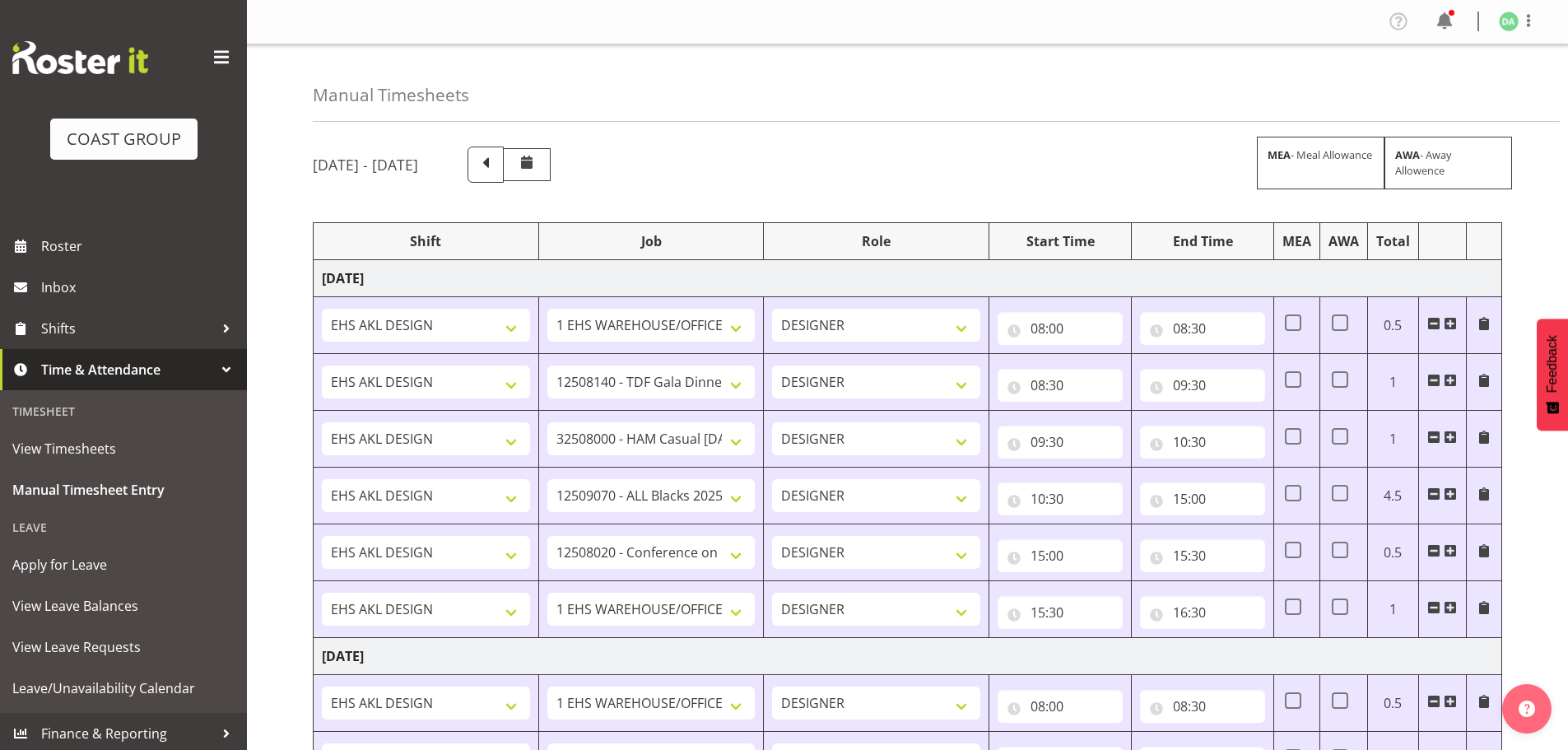
select select "69"
select select "9808"
select select "8664"
select select "9410"
select select "9013"
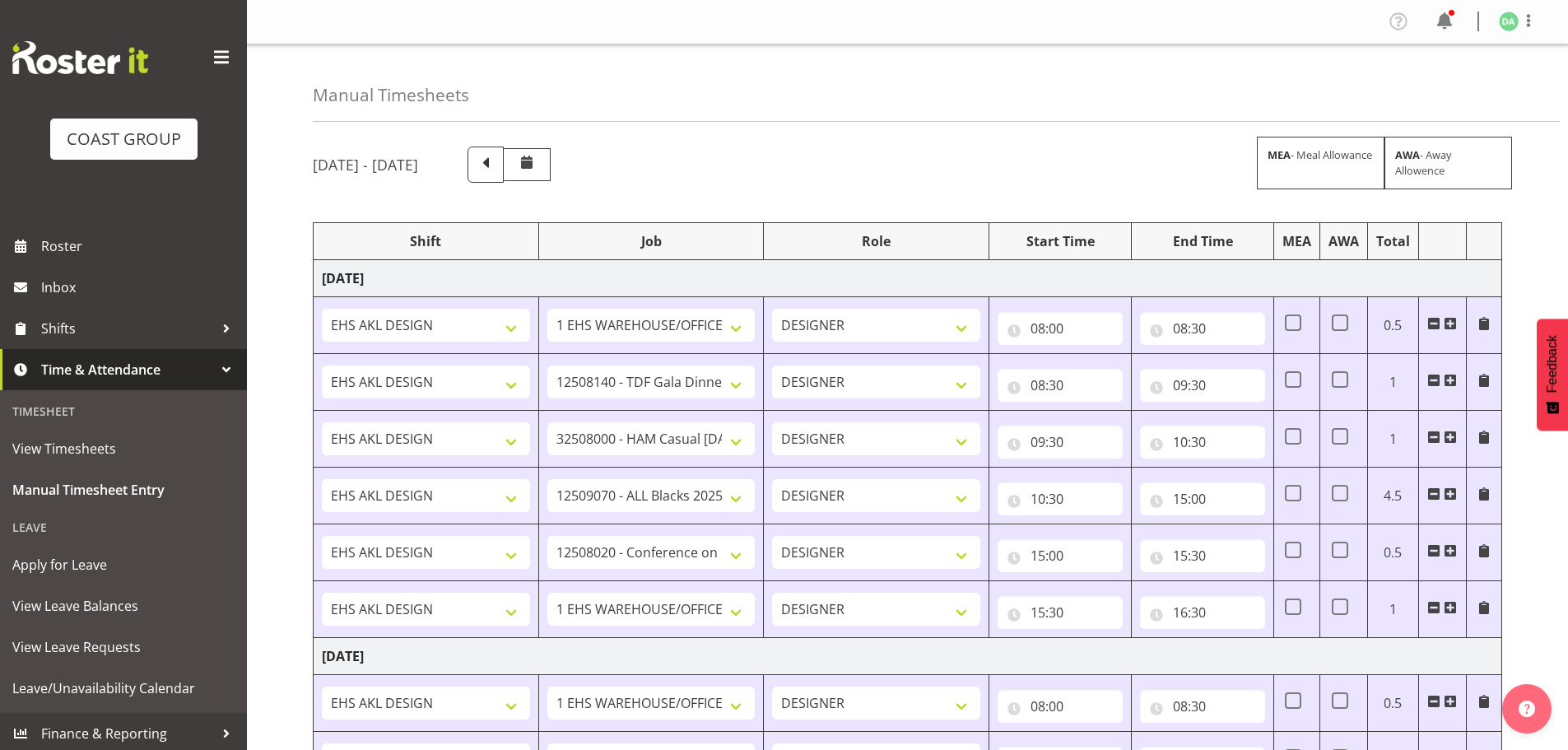
select select "69"
select select "9285"
select select "9141"
select select "69"
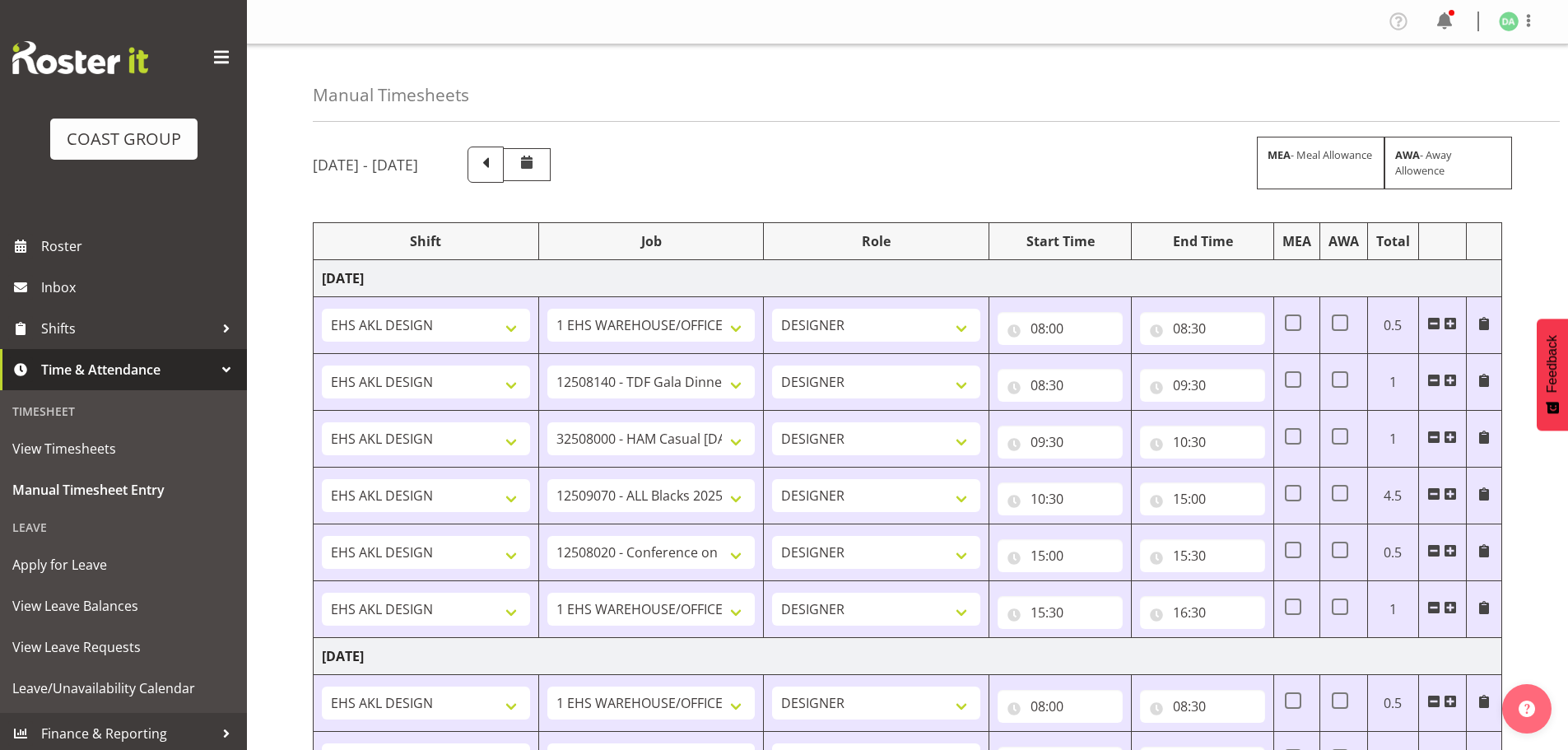
select select "10237"
select select "69"
select select "9410"
select select "8514"
select select "9032"
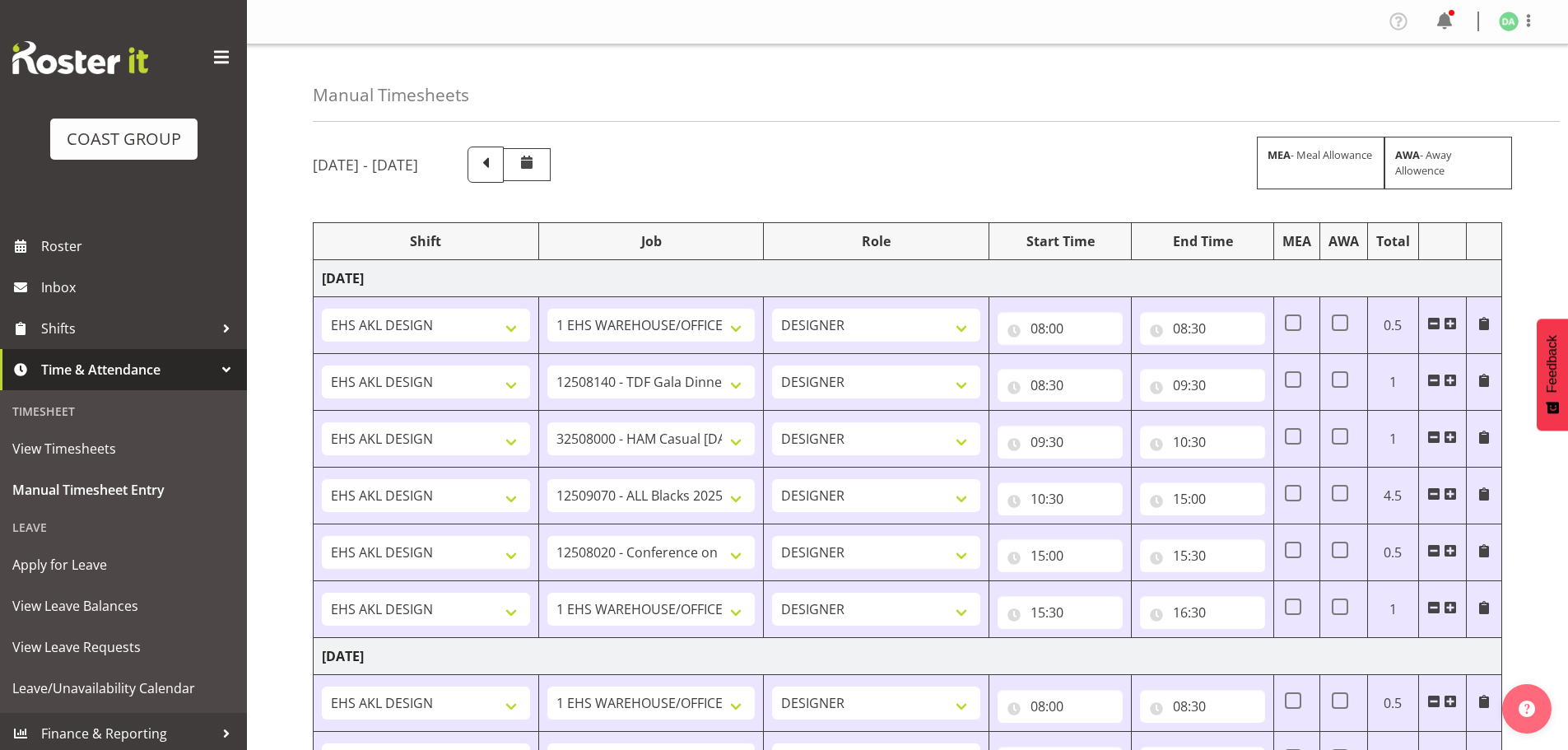
select select "10382"
select select "9410"
select select "69"
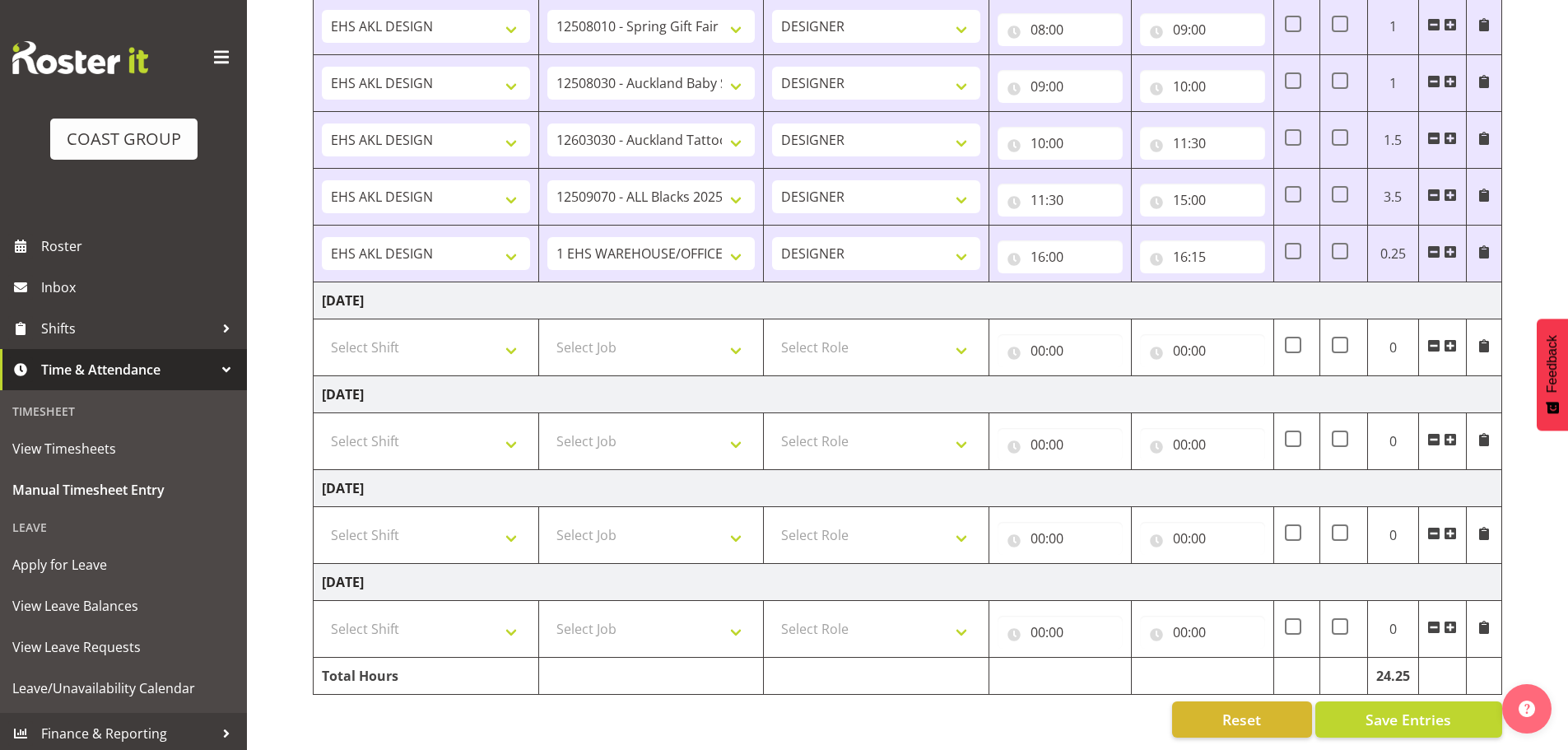
scroll to position [1123, 0]
click at [398, 532] on select "Select Shift EHS AKL DESIGN" at bounding box center [426, 534] width 208 height 32
select select "1321"
click at [322, 518] on select "Select Shift EHS AKL DESIGN" at bounding box center [426, 534] width 208 height 32
click at [1456, 527] on span at bounding box center [1451, 533] width 13 height 13
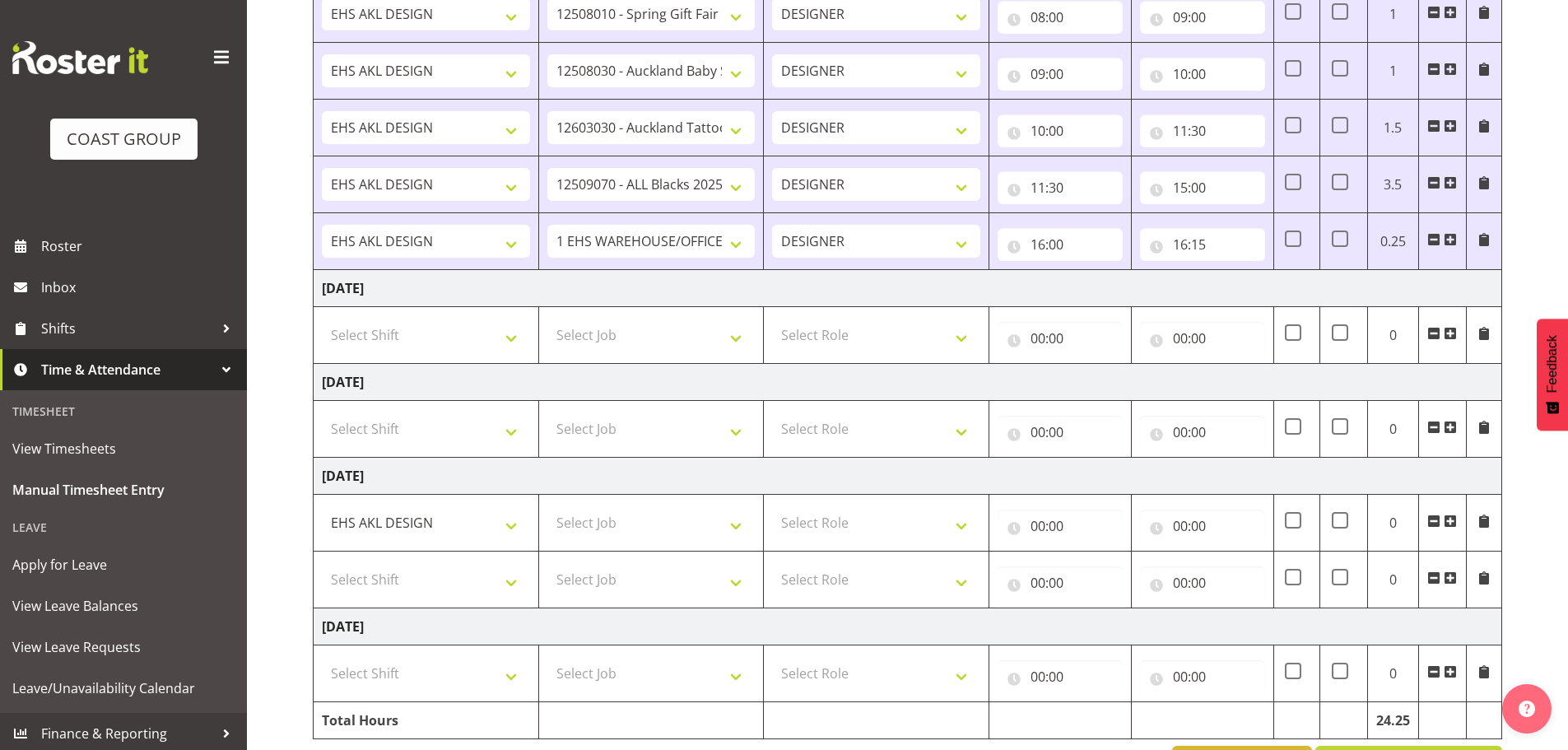
click at [1456, 517] on span at bounding box center [1451, 521] width 13 height 13
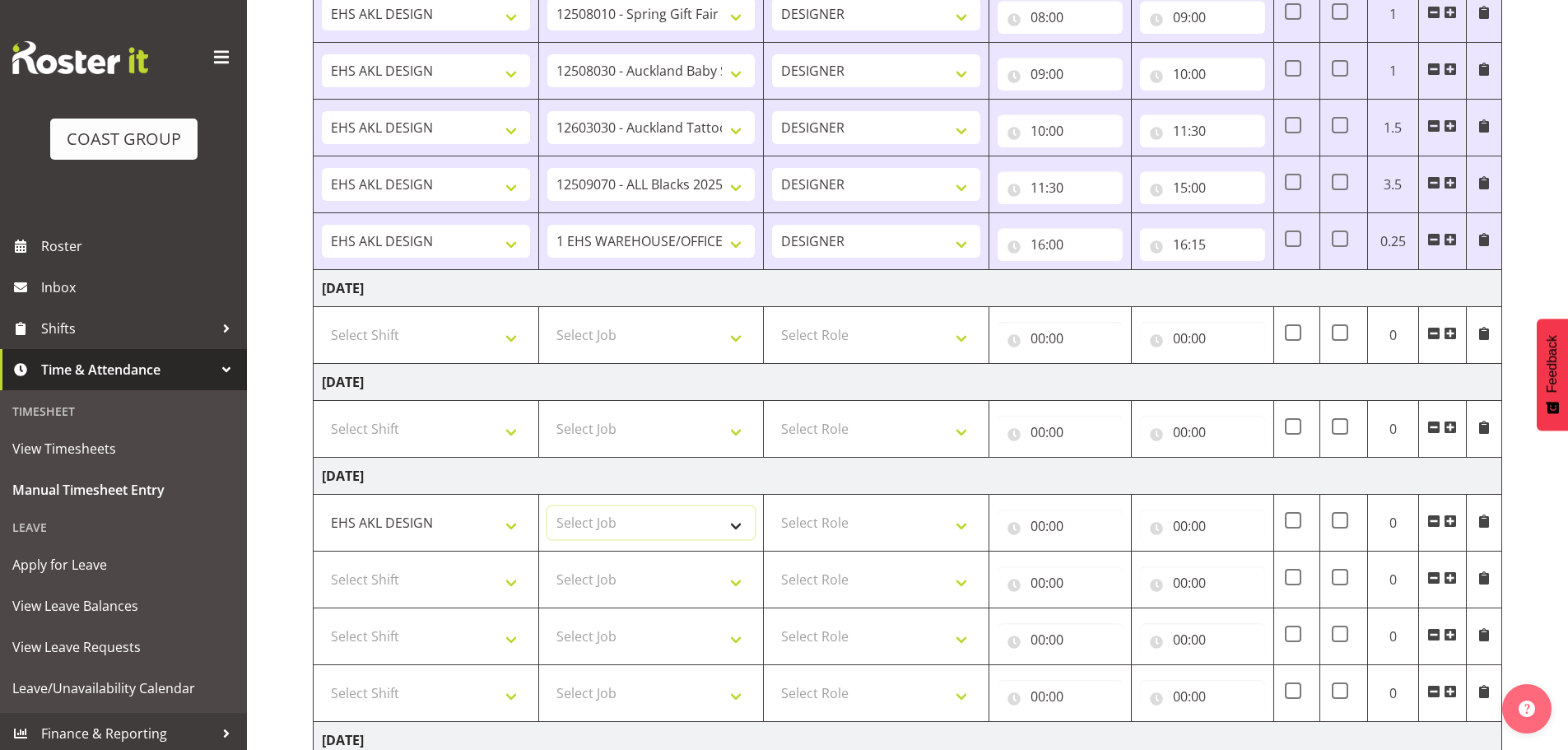
click at [670, 522] on select "Select Job 1 Carlton Events 1 [PERSON_NAME][GEOGRAPHIC_DATA] 1 [PERSON_NAME][GE…" at bounding box center [652, 522] width 208 height 32
select select "69"
click at [548, 506] on select "Select Job 1 Carlton Events 1 [PERSON_NAME][GEOGRAPHIC_DATA] 1 [PERSON_NAME][GE…" at bounding box center [652, 522] width 208 height 32
click at [930, 524] on select "Select Role DESIGNER Designer" at bounding box center [876, 522] width 208 height 32
click at [930, 538] on select "Select Role DESIGNER Designer" at bounding box center [876, 522] width 208 height 32
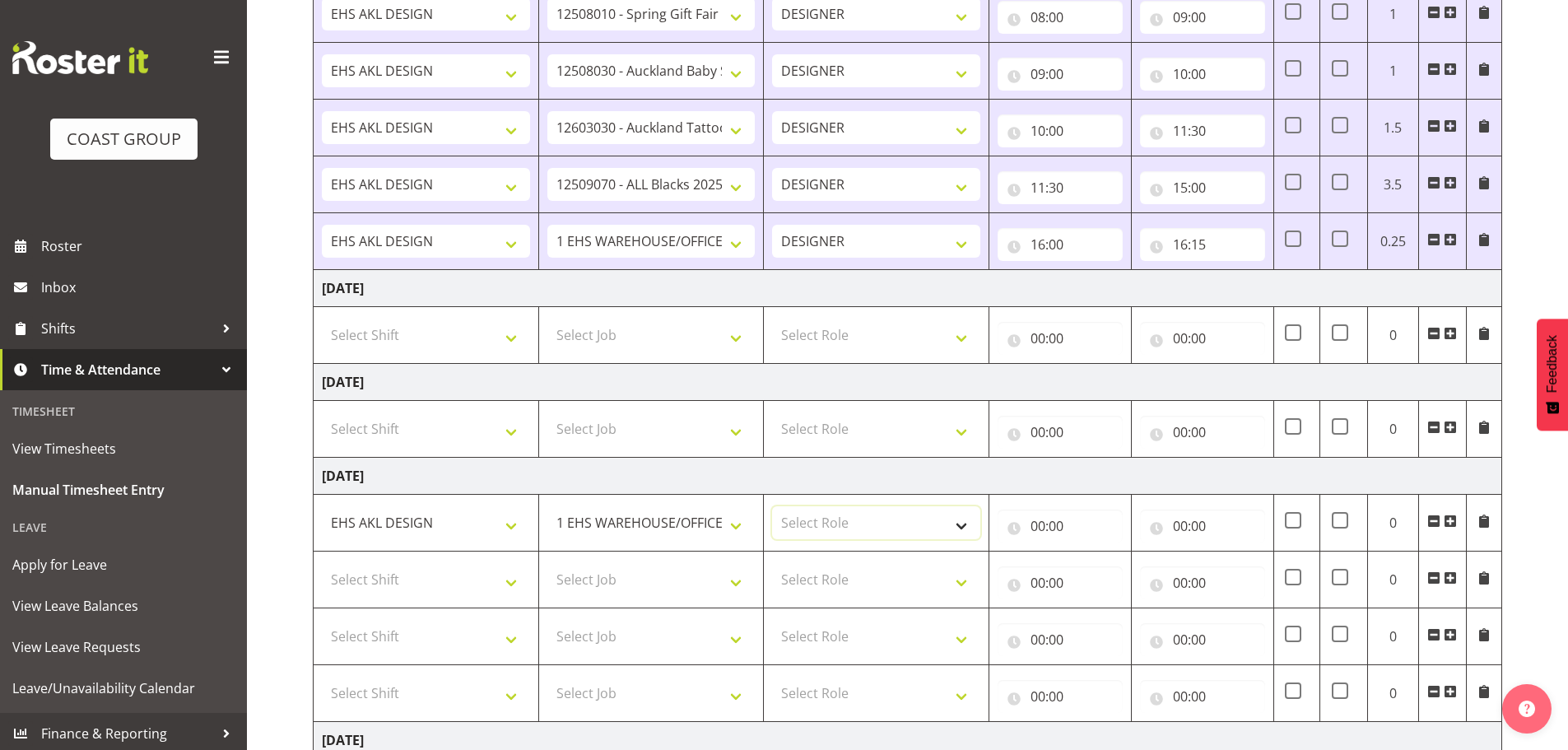
click at [936, 518] on select "Select Role DESIGNER Designer" at bounding box center [876, 522] width 208 height 32
select select "215"
click at [772, 506] on select "Select Role DESIGNER Designer" at bounding box center [876, 522] width 208 height 32
click at [1104, 530] on input "00:00" at bounding box center [1059, 526] width 125 height 32
click at [1110, 563] on select "00 01 02 03 04 05 06 07 08 09 10 11 12 13 14 15 16 17 18 19 20 21 22 23" at bounding box center [1110, 569] width 37 height 32
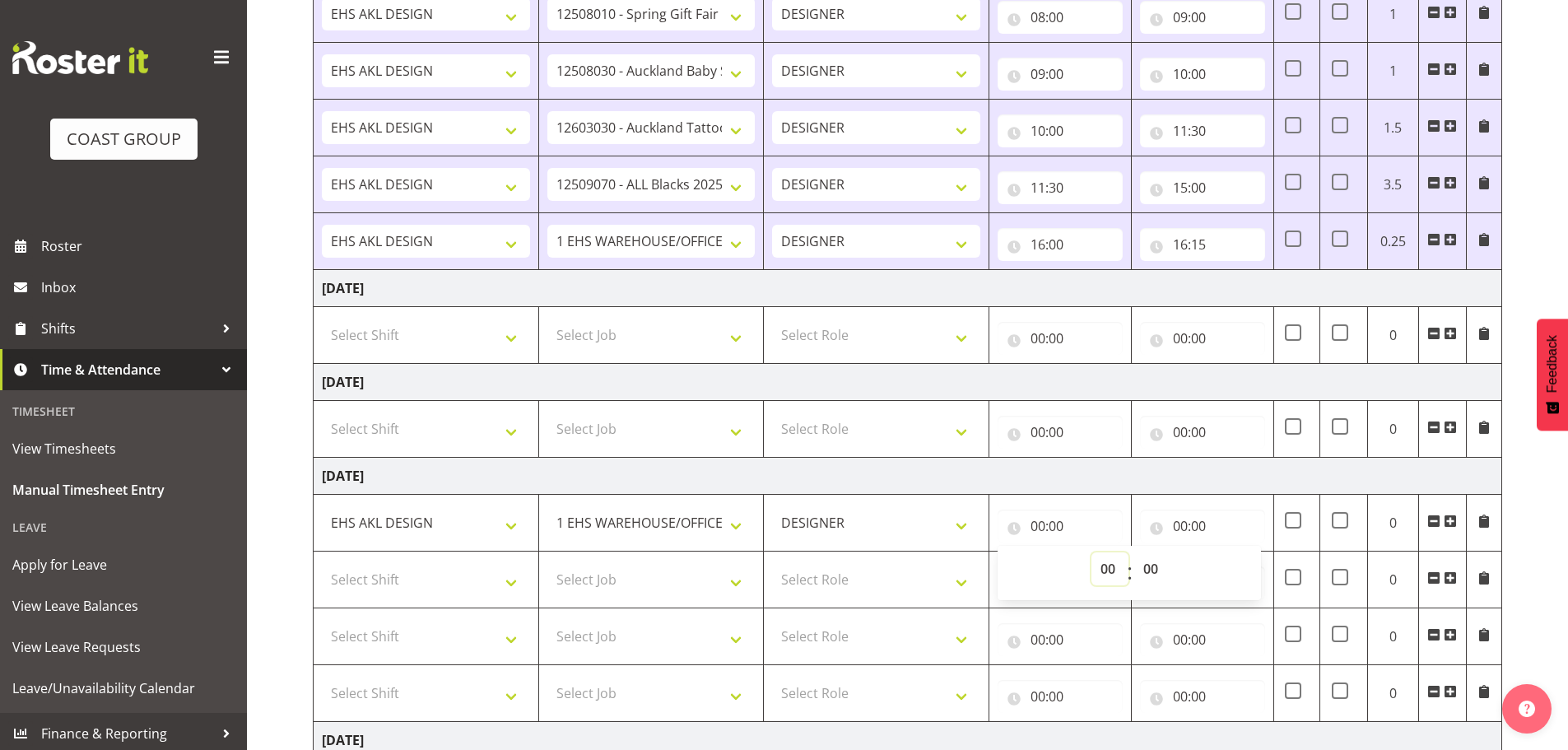
select select "8"
click at [1092, 552] on select "00 01 02 03 04 05 06 07 08 09 10 11 12 13 14 15 16 17 18 19 20 21 22 23" at bounding box center [1110, 569] width 37 height 32
type input "08:00"
click at [1145, 571] on select "00 01 02 03 04 05 06 07 08 09 10 11 12 13 14 15 16 17 18 19 20 21 22 23 24 25 2…" at bounding box center [1152, 569] width 37 height 32
select select "15"
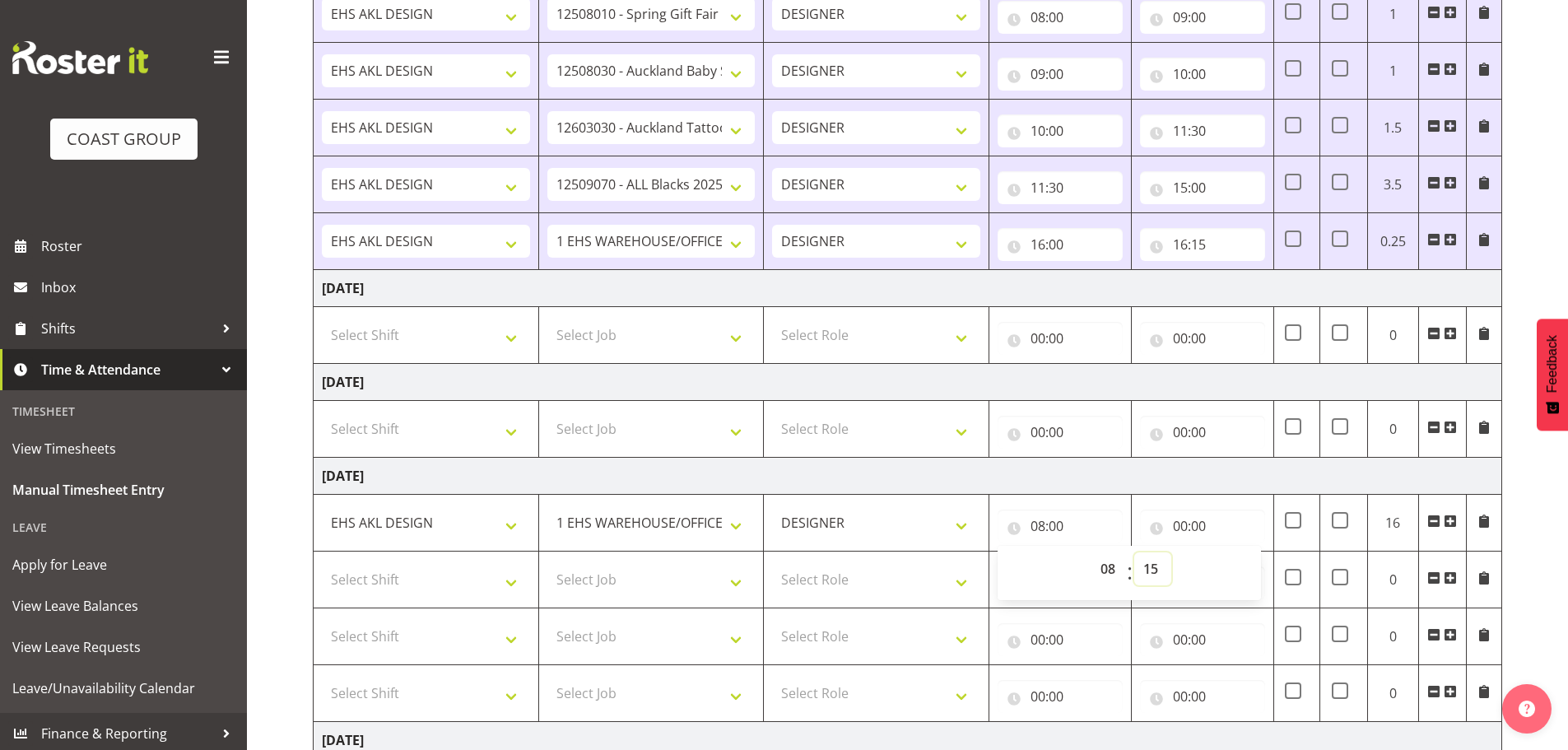
click at [1134, 552] on select "00 01 02 03 04 05 06 07 08 09 10 11 12 13 14 15 16 17 18 19 20 21 22 23 24 25 2…" at bounding box center [1152, 569] width 37 height 32
type input "08:15"
click at [1189, 528] on input "00:00" at bounding box center [1202, 526] width 125 height 32
click at [1241, 564] on select "00 01 02 03 04 05 06 07 08 09 10 11 12 13 14 15 16 17 18 19 20 21 22 23" at bounding box center [1252, 569] width 37 height 32
select select "9"
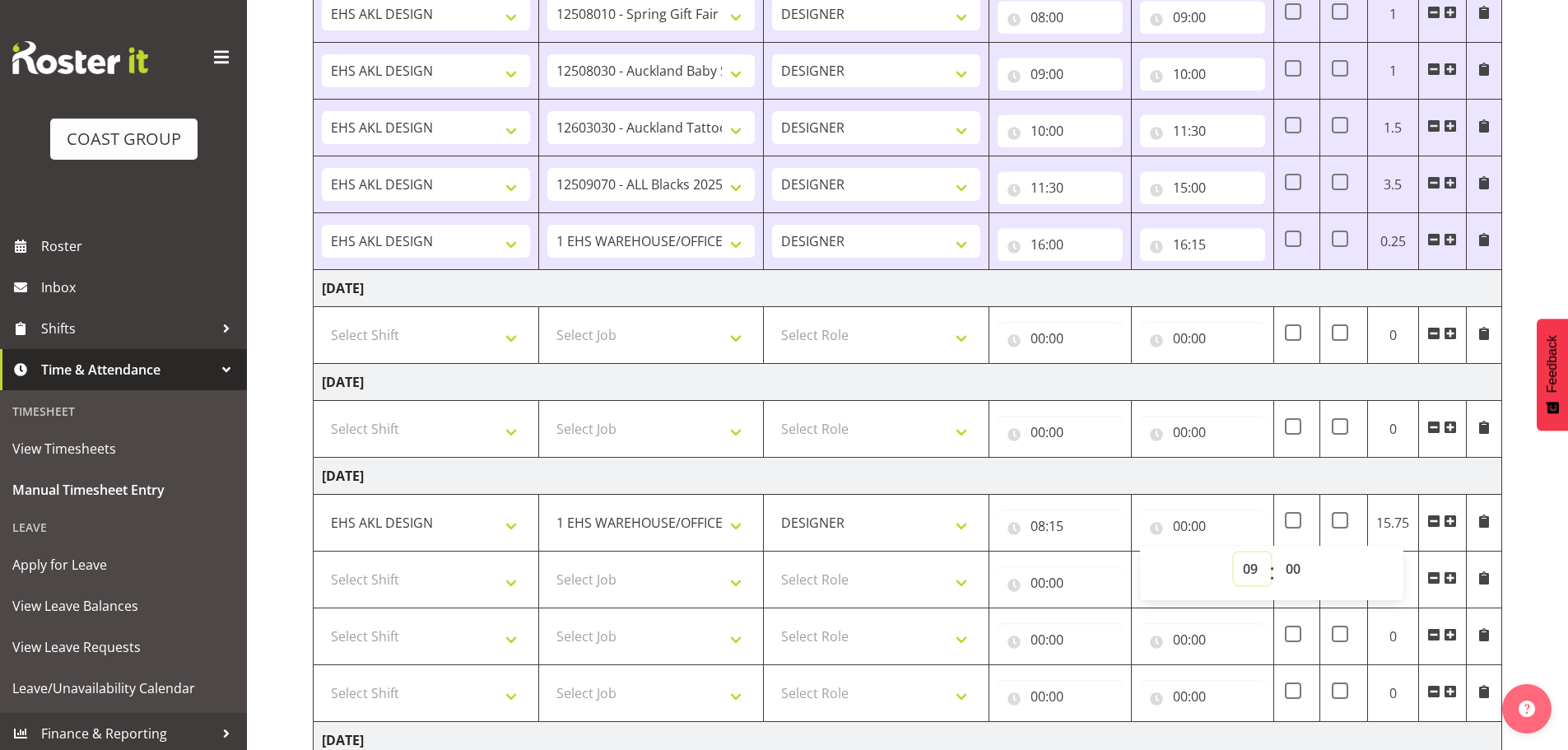
click at [1234, 552] on select "00 01 02 03 04 05 06 07 08 09 10 11 12 13 14 15 16 17 18 19 20 21 22 23" at bounding box center [1252, 569] width 37 height 32
type input "09:00"
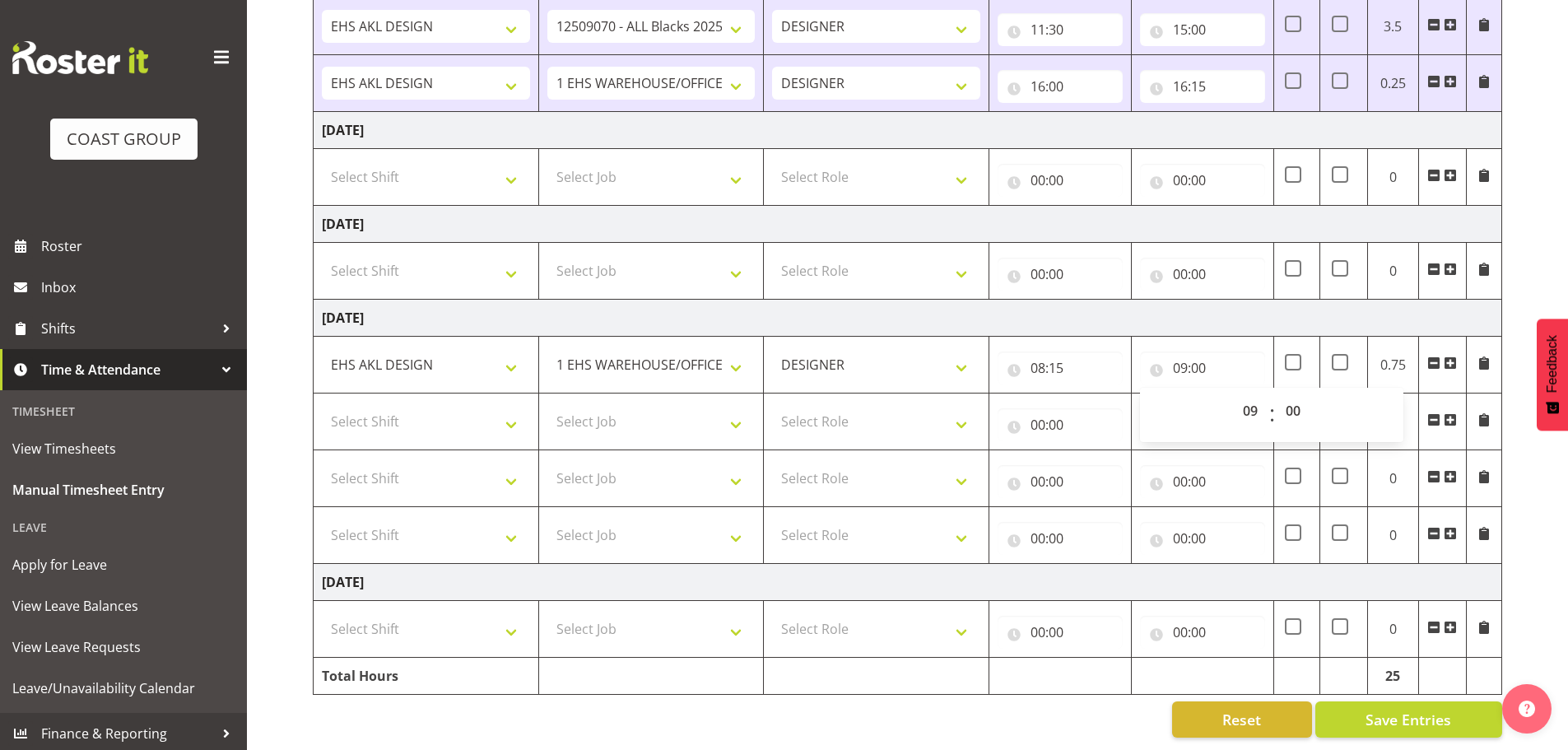
scroll to position [1294, 0]
click at [416, 422] on select "Select Shift EHS AKL DESIGN" at bounding box center [426, 421] width 208 height 32
select select "1321"
click at [322, 405] on select "Select Shift EHS AKL DESIGN" at bounding box center [426, 421] width 208 height 32
click at [687, 418] on select "Select Job 1 Carlton Events 1 [PERSON_NAME][GEOGRAPHIC_DATA] 1 [PERSON_NAME][GE…" at bounding box center [652, 421] width 208 height 32
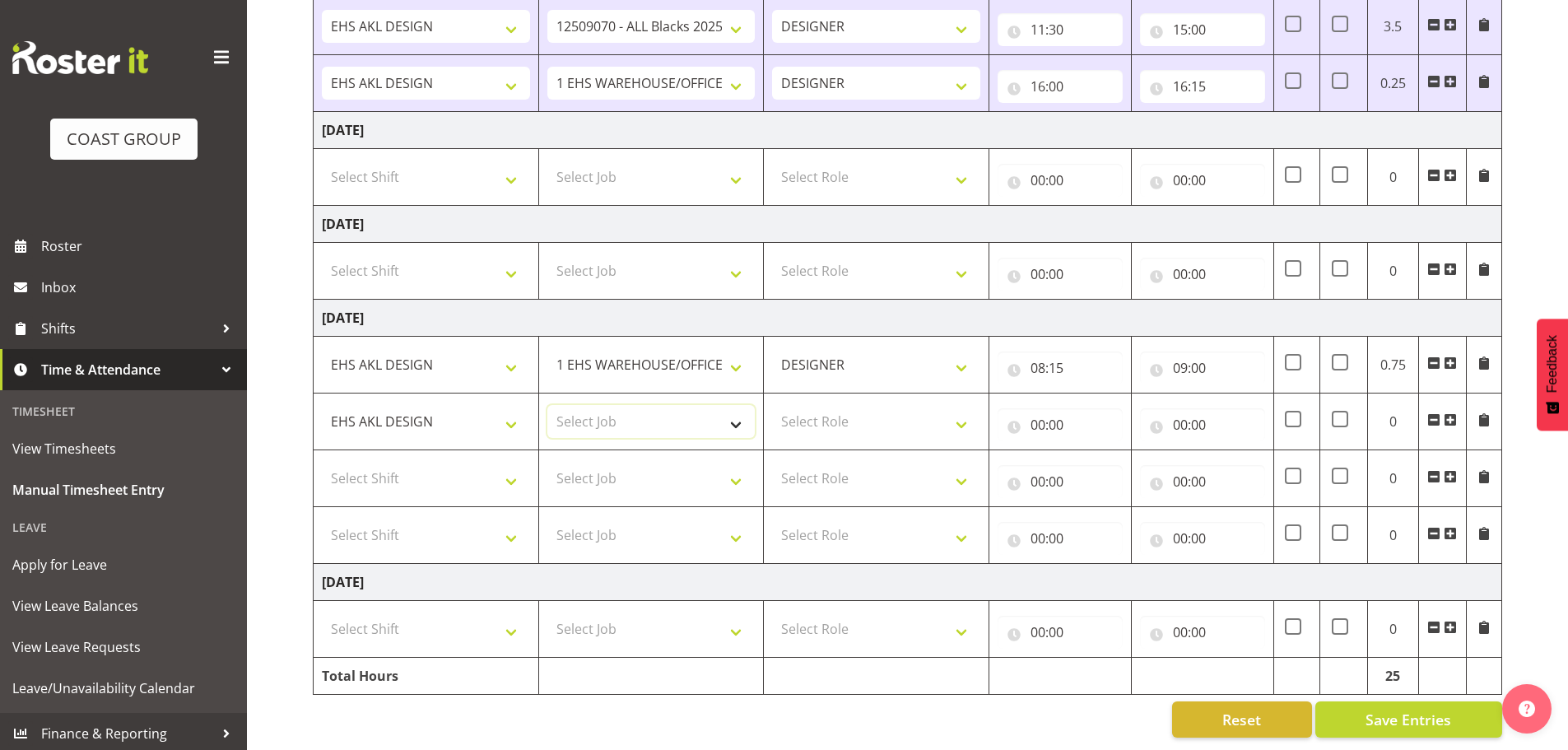
select select "9449"
click at [548, 405] on select "Select Job 1 Carlton Events 1 [PERSON_NAME][GEOGRAPHIC_DATA] 1 [PERSON_NAME][GE…" at bounding box center [652, 421] width 208 height 32
click at [865, 418] on select "Select Role DESIGNER Designer" at bounding box center [876, 421] width 208 height 32
select select "215"
click at [772, 405] on select "Select Role DESIGNER Designer" at bounding box center [876, 421] width 208 height 32
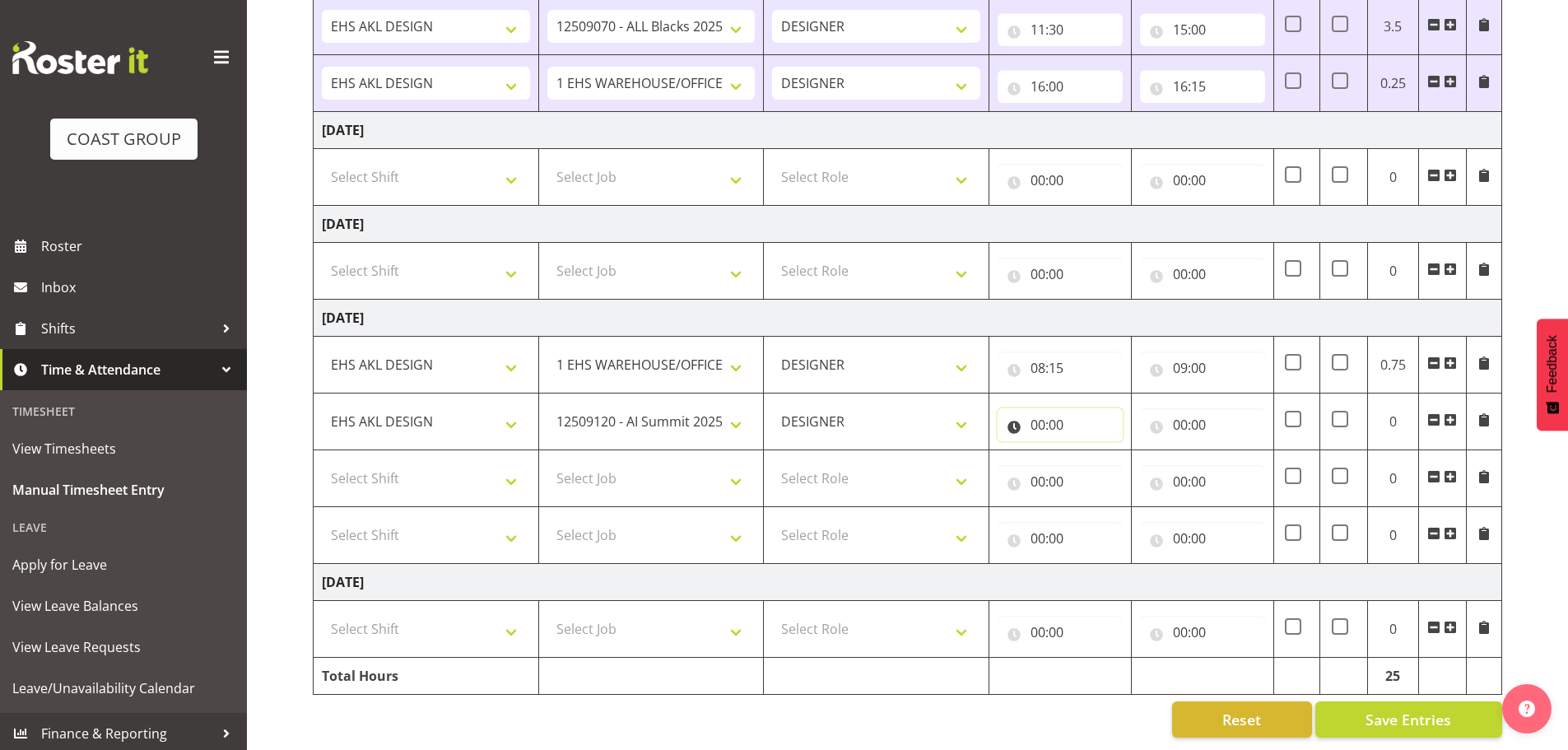
click at [1074, 408] on input "00:00" at bounding box center [1059, 425] width 125 height 32
click at [1095, 451] on select "00 01 02 03 04 05 06 07 08 09 10 11 12 13 14 15 16 17 18 19 20 21 22 23" at bounding box center [1110, 468] width 37 height 32
select select "9"
click at [1092, 451] on select "00 01 02 03 04 05 06 07 08 09 10 11 12 13 14 15 16 17 18 19 20 21 22 23" at bounding box center [1110, 468] width 37 height 32
type input "09:00"
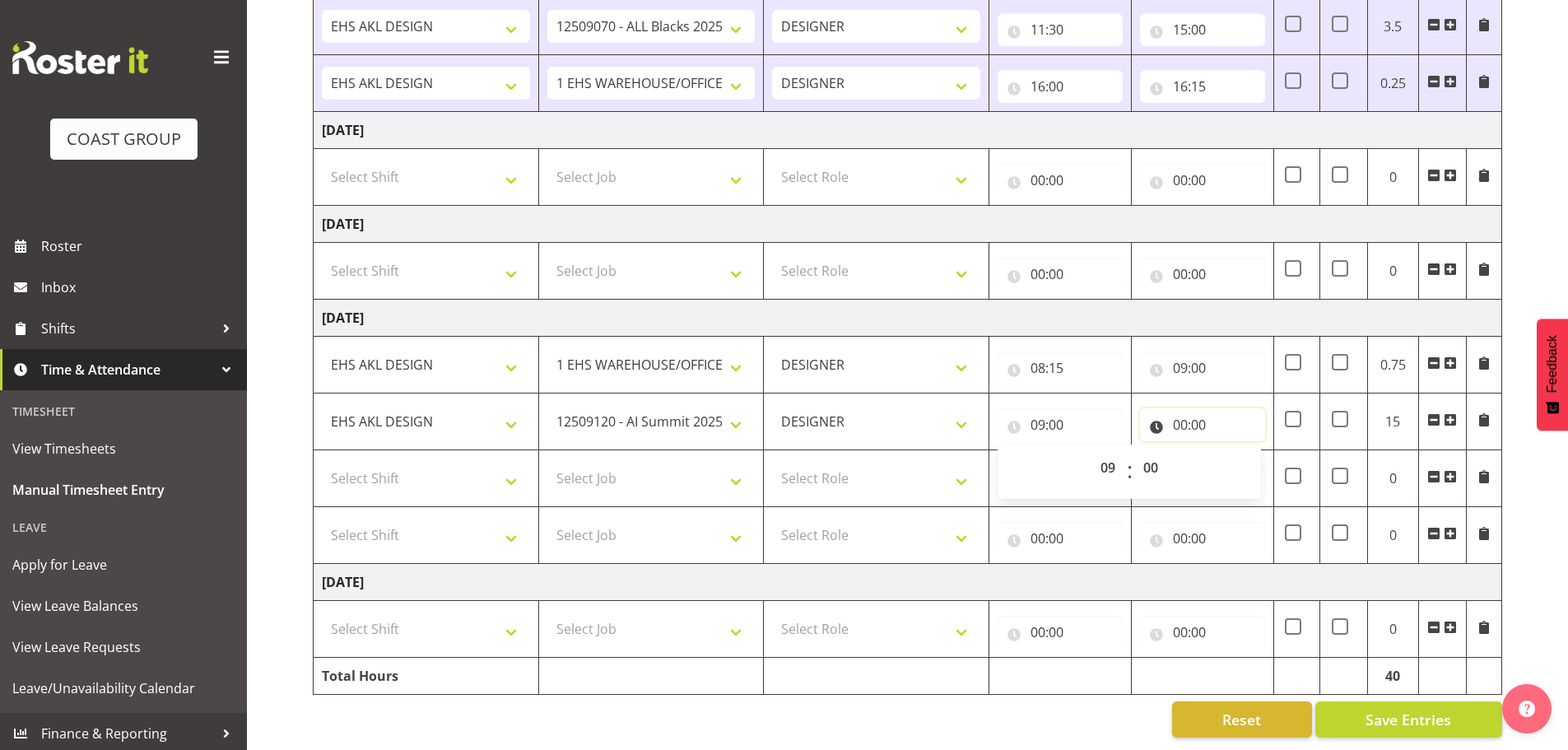
click at [1195, 414] on input "00:00" at bounding box center [1202, 425] width 125 height 32
click at [1244, 451] on select "00 01 02 03 04 05 06 07 08 09 10 11 12 13 14 15 16 17 18 19 20 21 22 23" at bounding box center [1252, 468] width 37 height 32
select select "10"
click at [1234, 451] on select "00 01 02 03 04 05 06 07 08 09 10 11 12 13 14 15 16 17 18 19 20 21 22 23" at bounding box center [1252, 468] width 37 height 32
type input "10:00"
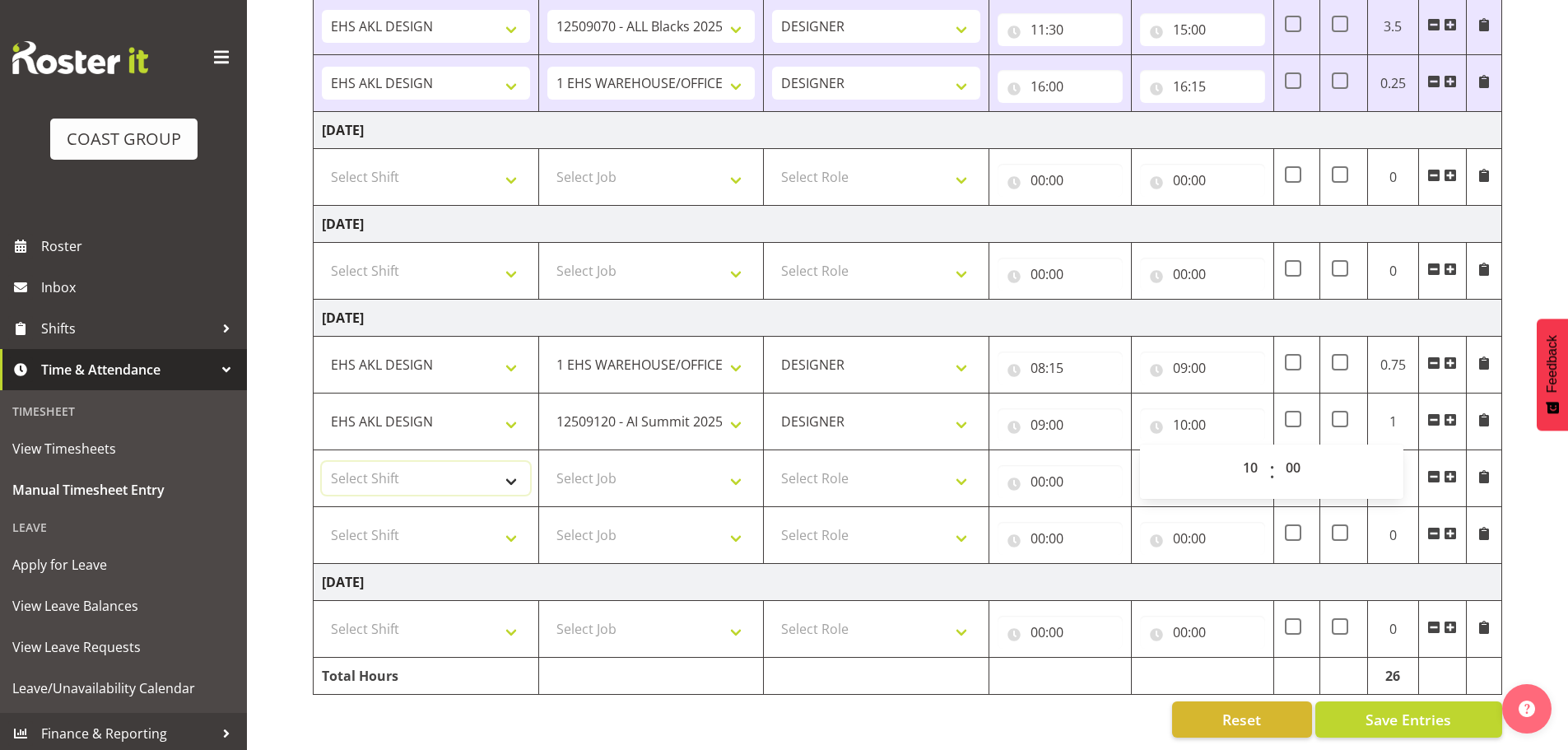
click at [425, 462] on select "Select Shift EHS AKL DESIGN" at bounding box center [426, 478] width 208 height 32
select select "1321"
click at [322, 462] on select "Select Shift EHS AKL DESIGN" at bounding box center [426, 478] width 208 height 32
click at [626, 464] on select "Select Job 1 Carlton Events 1 [PERSON_NAME][GEOGRAPHIC_DATA] 1 [PERSON_NAME][GE…" at bounding box center [652, 478] width 208 height 32
select select "3040"
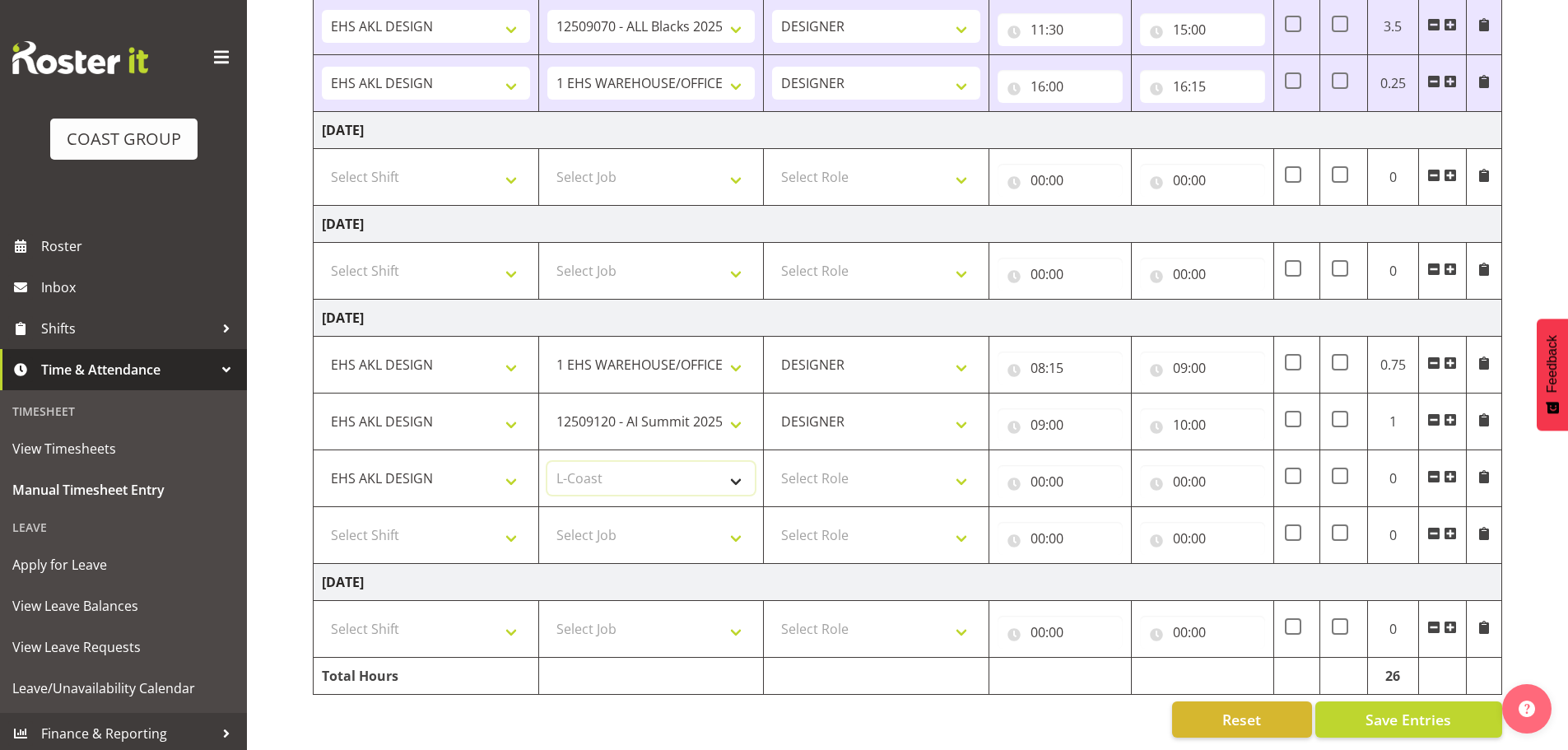
click at [548, 462] on select "Select Job 1 Carlton Events 1 [PERSON_NAME][GEOGRAPHIC_DATA] 1 [PERSON_NAME][GE…" at bounding box center [652, 478] width 208 height 32
click at [851, 462] on select "Select Role DESIGNER Designer" at bounding box center [876, 478] width 208 height 32
select select "215"
click at [772, 462] on select "Select Role DESIGNER Designer" at bounding box center [876, 478] width 208 height 32
click at [1070, 478] on input "00:00" at bounding box center [1059, 481] width 125 height 32
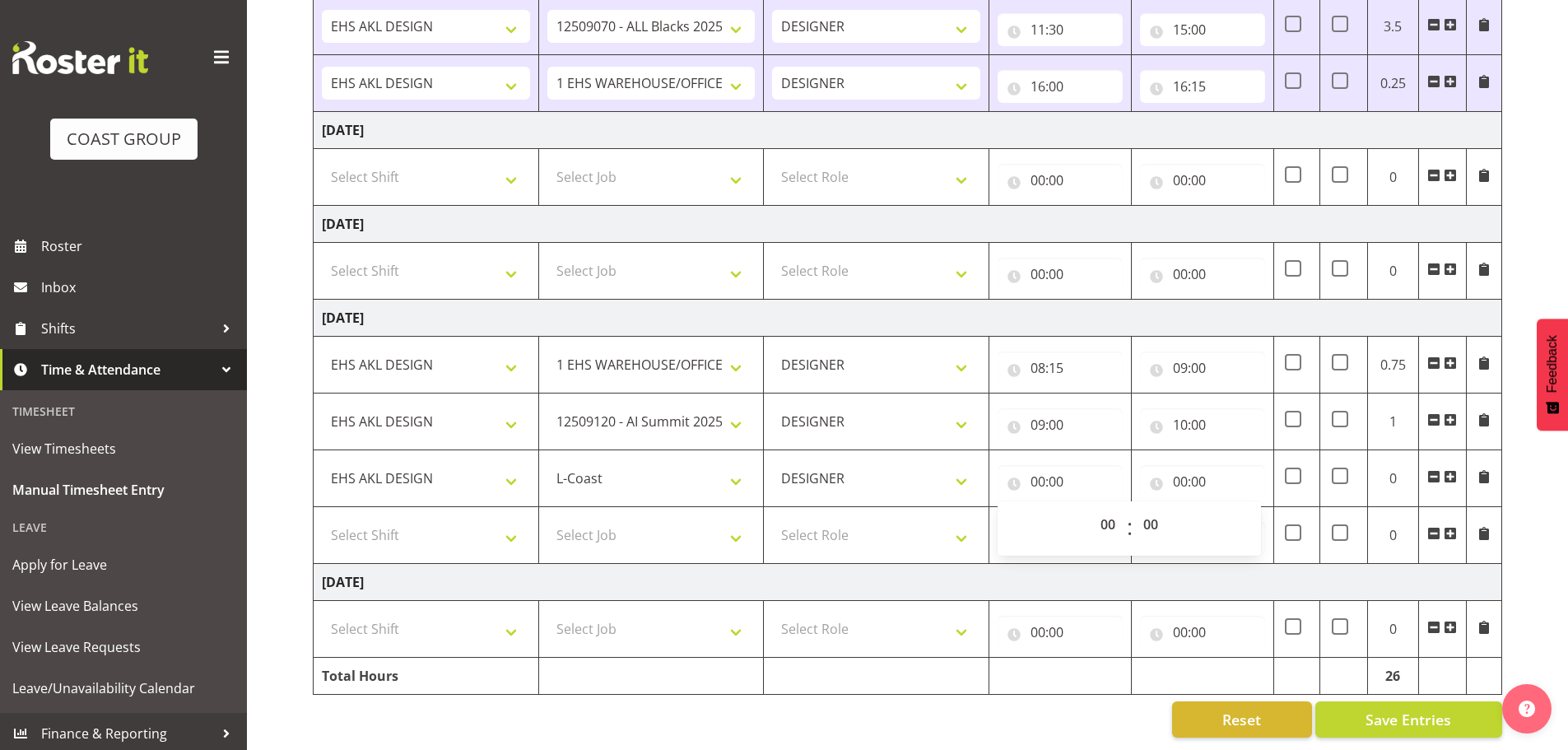
click at [1086, 513] on div "00 01 02 03 04 05 06 07 08 09 10 11 12 13 14 15 16 17 18 19 20 21 22 23 : 00 01…" at bounding box center [1129, 528] width 263 height 41
drag, startPoint x: 1097, startPoint y: 508, endPoint x: 1101, endPoint y: 500, distance: 8.9
click at [1097, 508] on select "00 01 02 03 04 05 06 07 08 09 10 11 12 13 14 15 16 17 18 19 20 21 22 23" at bounding box center [1110, 524] width 37 height 32
select select "10"
click at [1092, 508] on select "00 01 02 03 04 05 06 07 08 09 10 11 12 13 14 15 16 17 18 19 20 21 22 23" at bounding box center [1110, 524] width 37 height 32
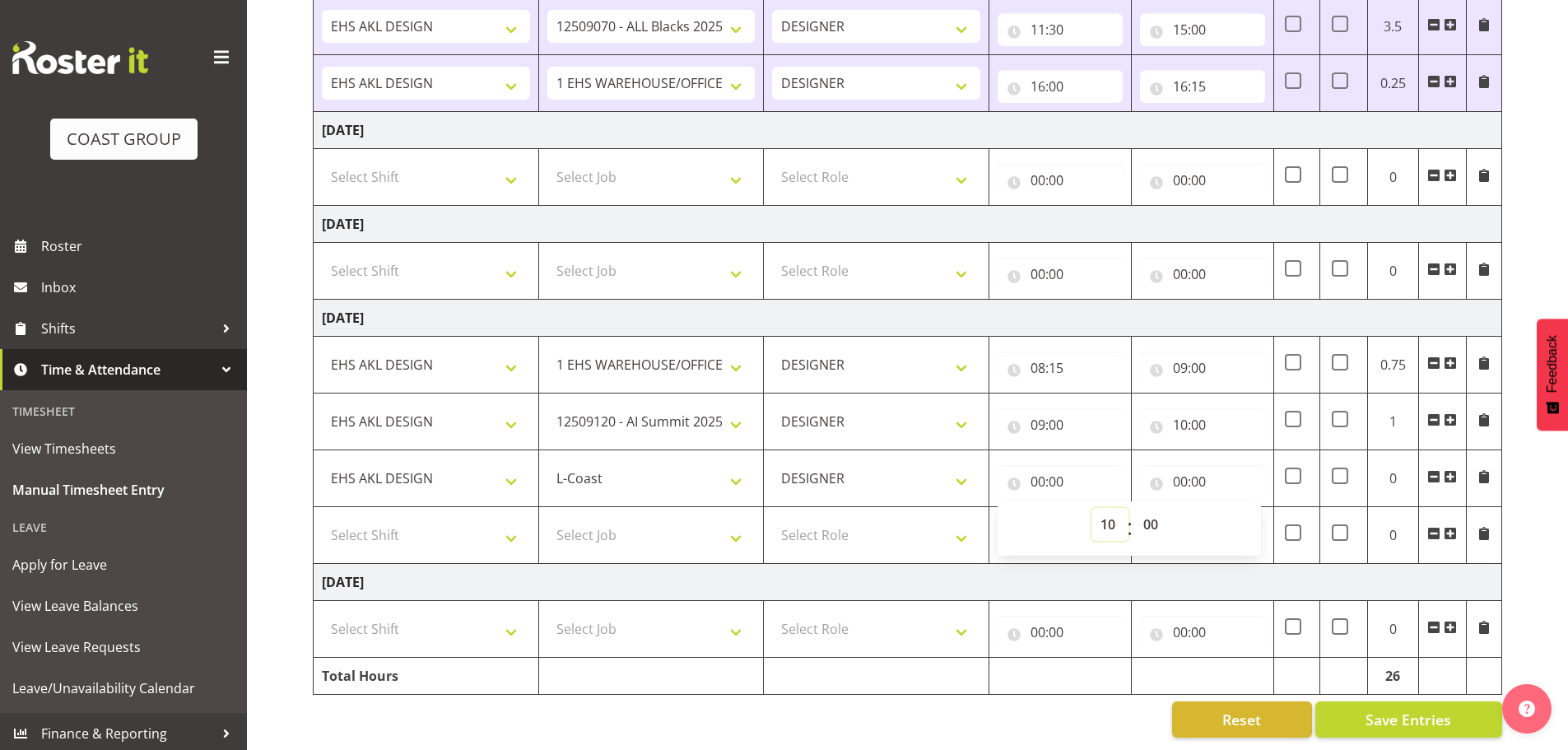
type input "10:00"
click at [1170, 470] on input "00:00" at bounding box center [1202, 481] width 125 height 32
click at [1245, 508] on select "00 01 02 03 04 05 06 07 08 09 10 11 12 13 14 15 16 17 18 19 20 21 22 23" at bounding box center [1252, 524] width 37 height 32
select select "11"
click at [1234, 508] on select "00 01 02 03 04 05 06 07 08 09 10 11 12 13 14 15 16 17 18 19 20 21 22 23" at bounding box center [1252, 524] width 37 height 32
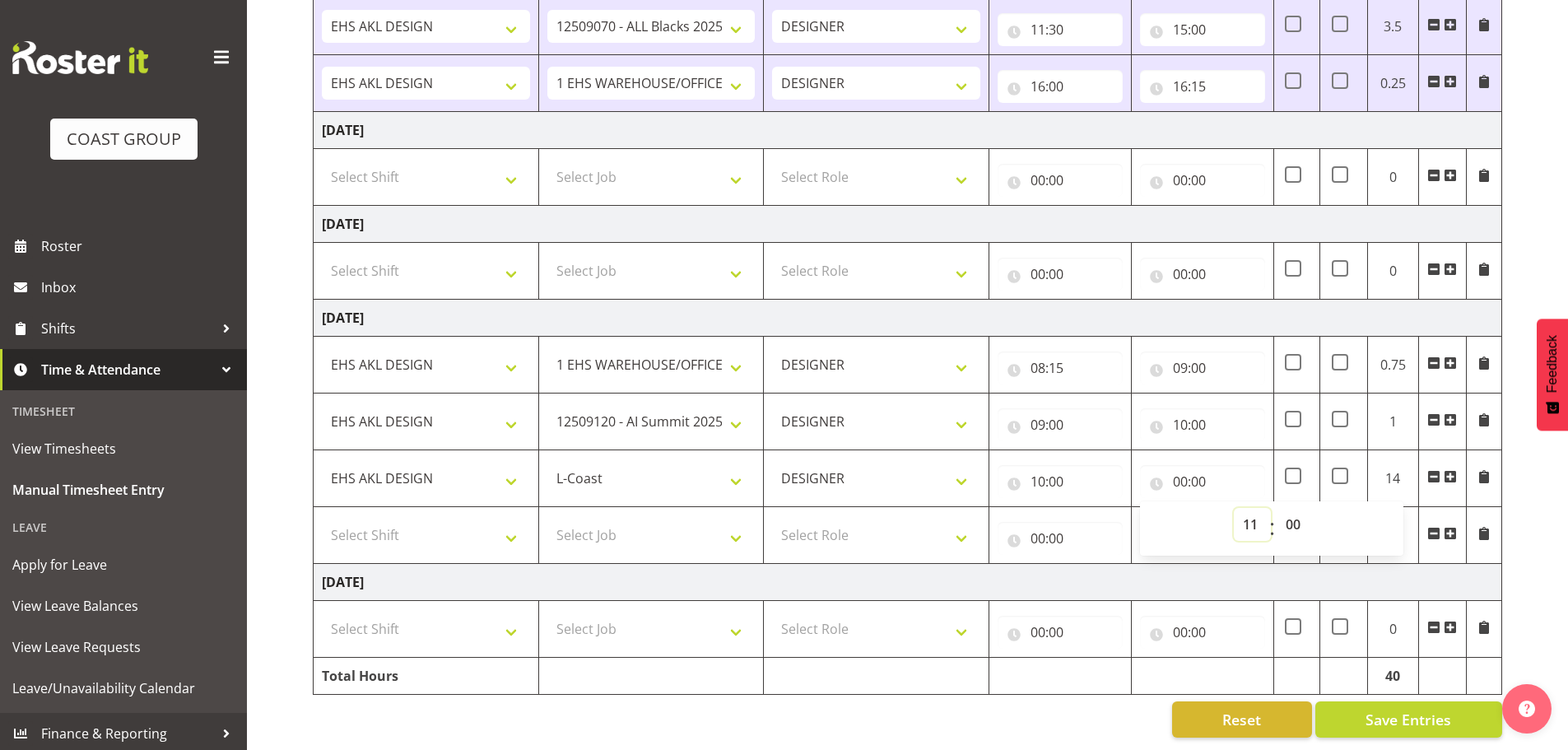
type input "11:00"
click at [1455, 527] on span at bounding box center [1451, 533] width 13 height 13
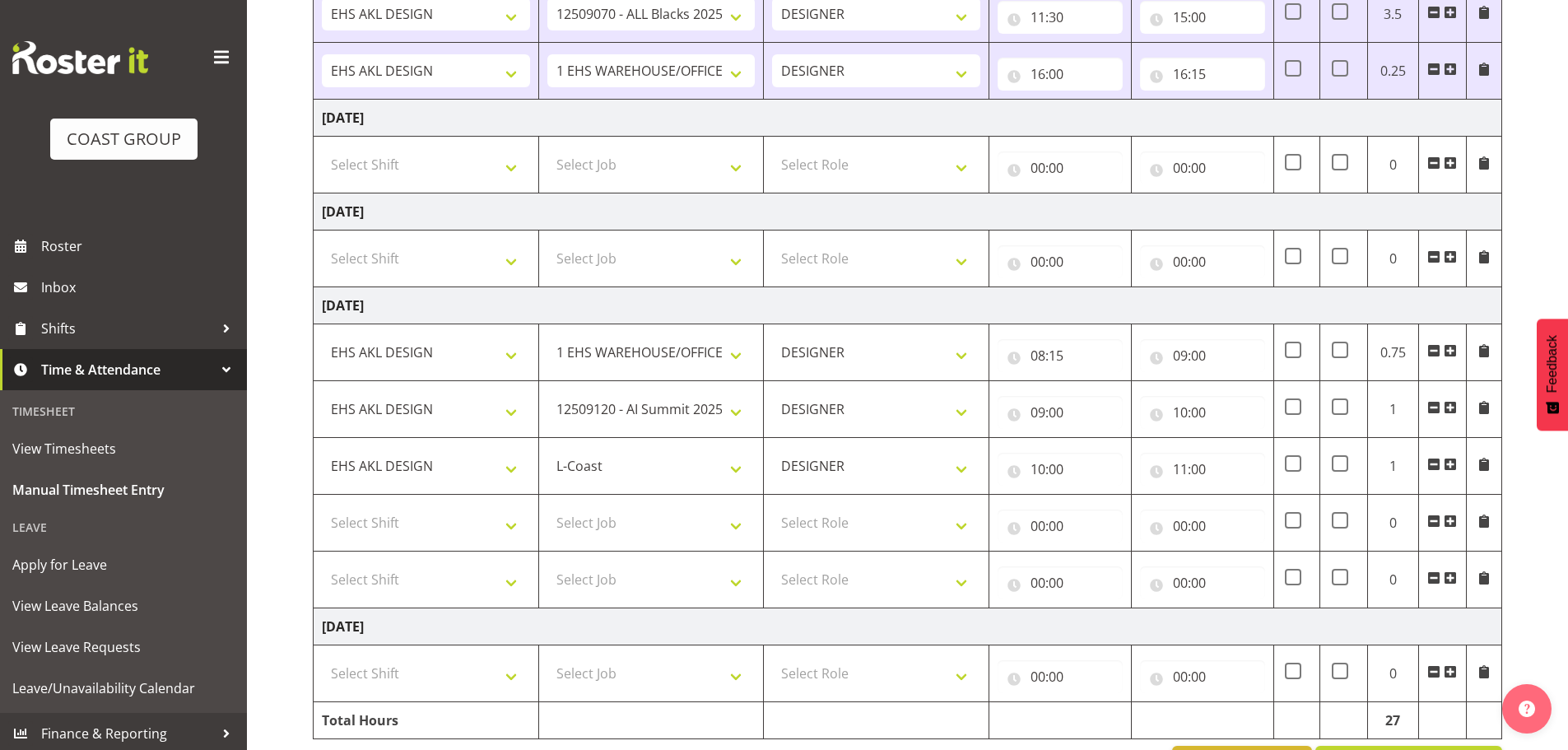
click at [1456, 517] on span at bounding box center [1451, 521] width 13 height 13
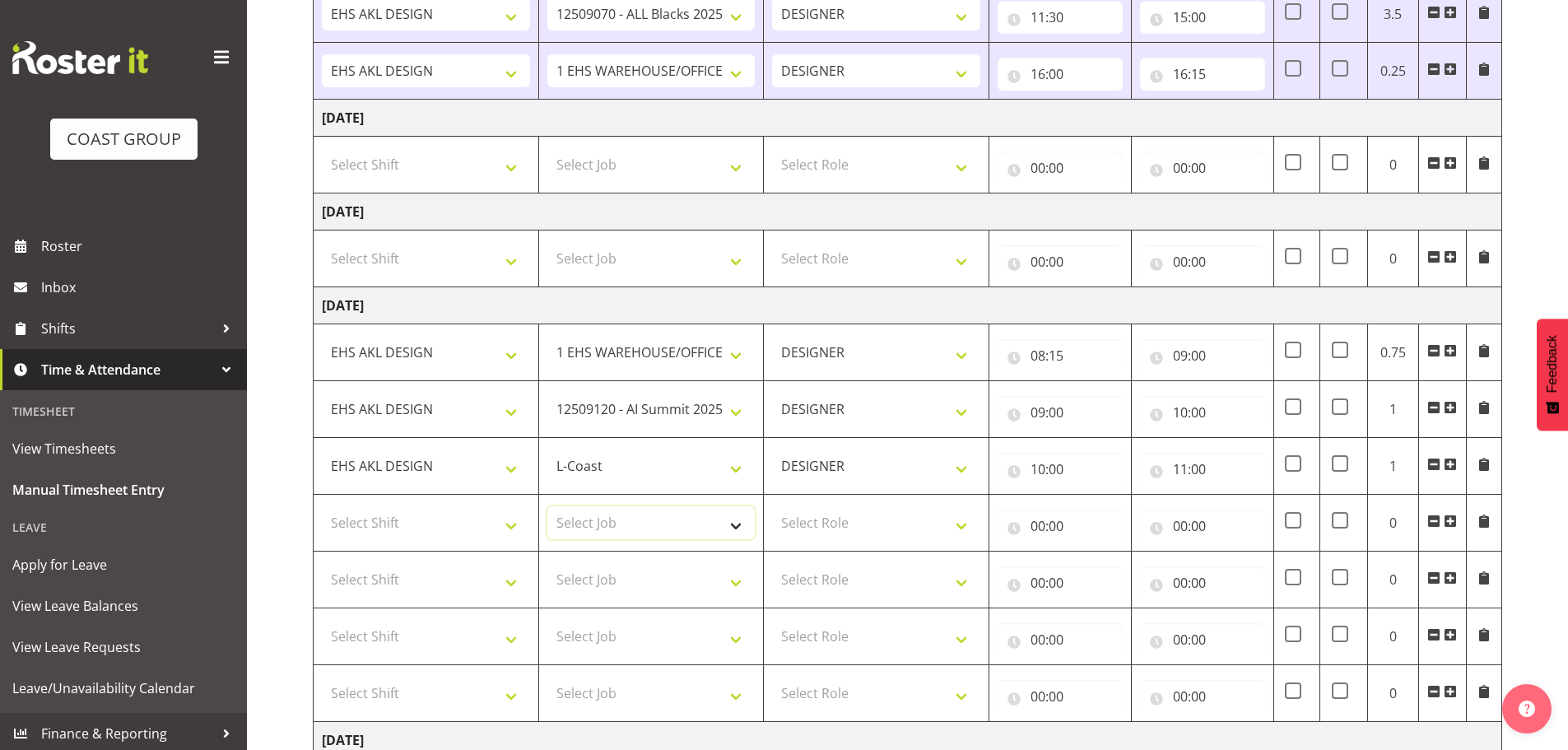
click at [619, 514] on select "Select Job 1 Carlton Events 1 [PERSON_NAME][GEOGRAPHIC_DATA] 1 [PERSON_NAME][GE…" at bounding box center [652, 522] width 208 height 32
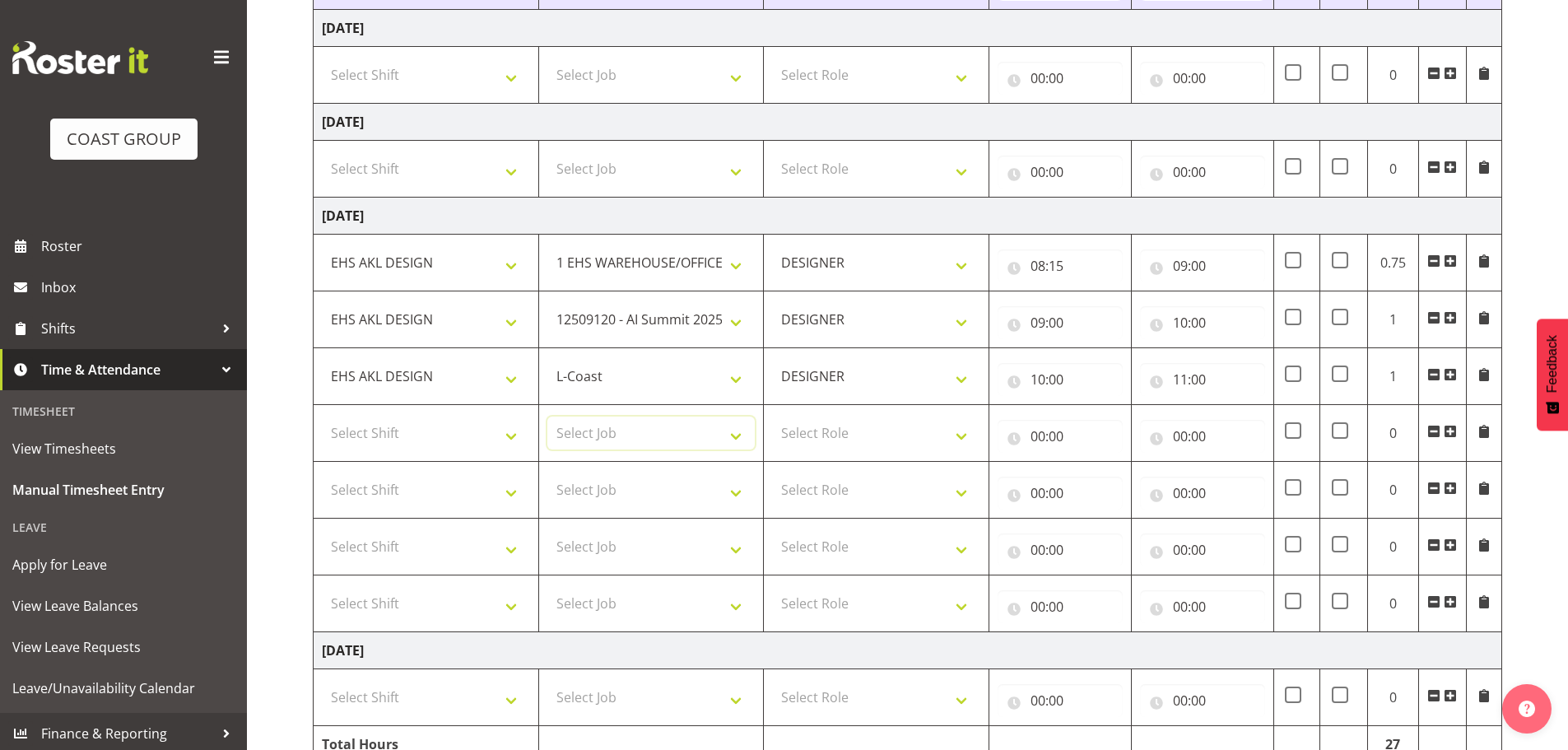
scroll to position [1464, 0]
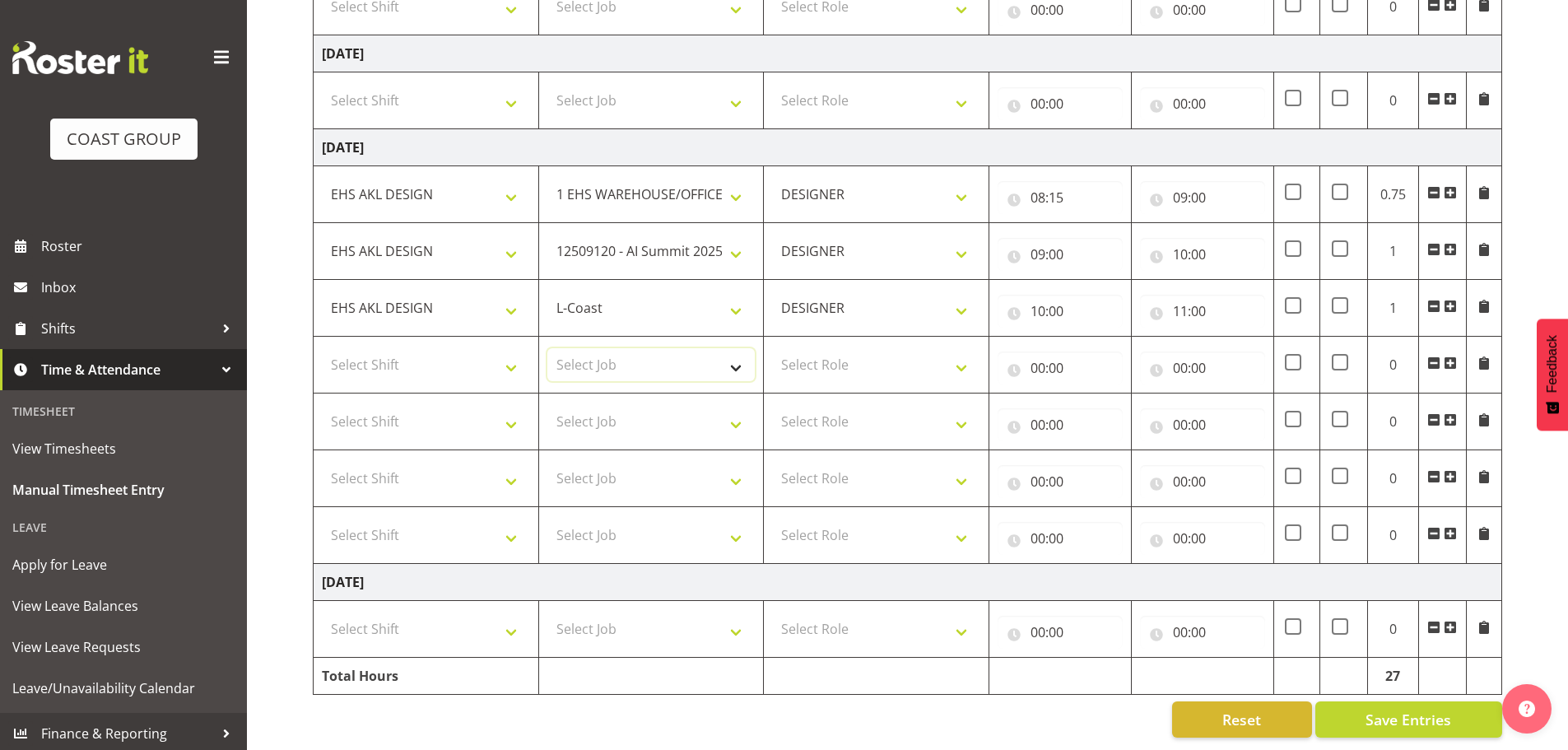
click at [644, 356] on select "Select Job 1 Carlton Events 1 [PERSON_NAME][GEOGRAPHIC_DATA] 1 [PERSON_NAME][GE…" at bounding box center [652, 365] width 208 height 32
select select "10200"
click at [548, 348] on select "Select Job 1 Carlton Events 1 [PERSON_NAME][GEOGRAPHIC_DATA] 1 [PERSON_NAME][GE…" at bounding box center [652, 365] width 208 height 32
click at [489, 356] on select "Select Shift EHS AKL DESIGN" at bounding box center [426, 365] width 208 height 32
select select "1321"
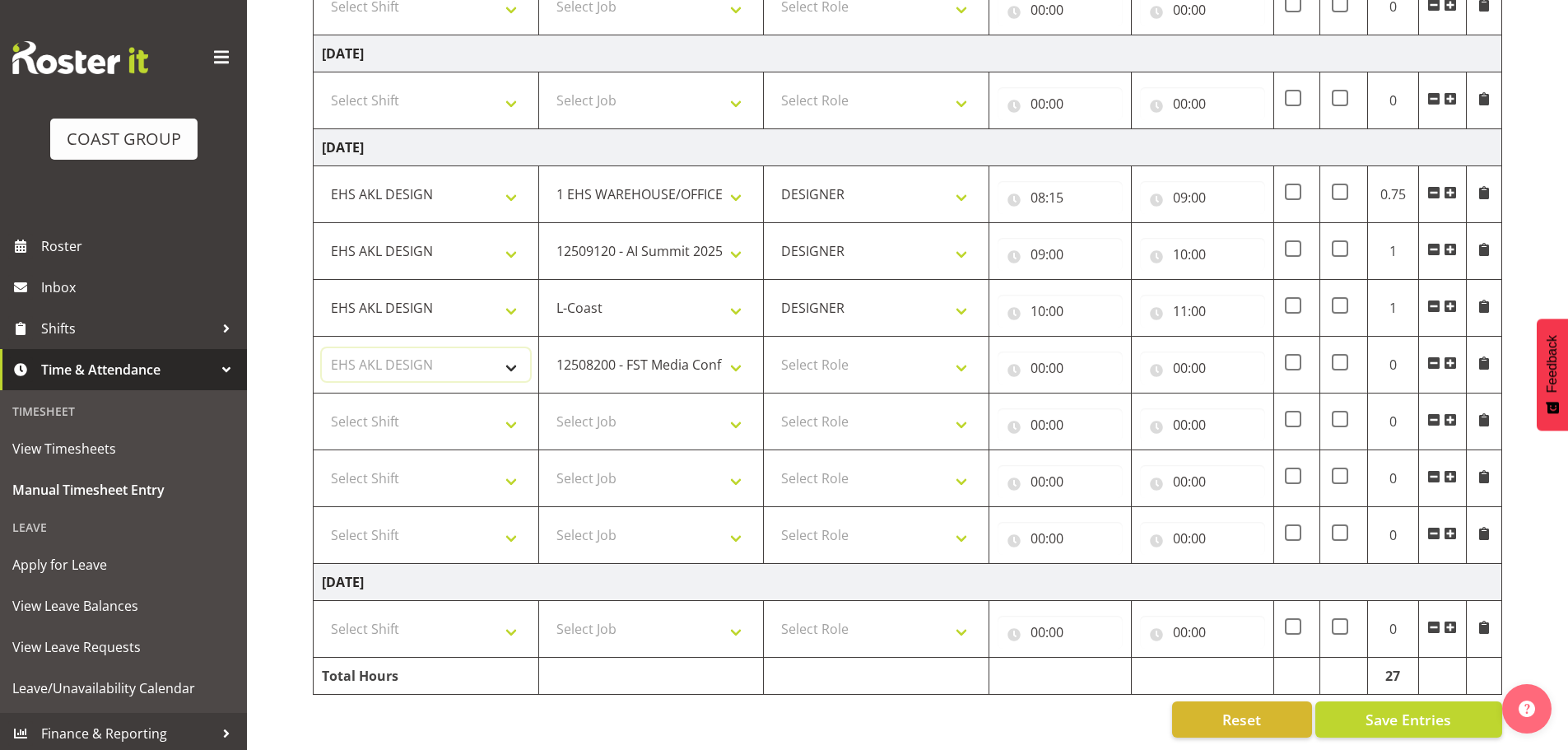
click at [322, 348] on select "Select Shift EHS AKL DESIGN" at bounding box center [426, 365] width 208 height 32
click at [841, 366] on select "Select Role DESIGNER Designer" at bounding box center [876, 365] width 208 height 32
select select "215"
click at [772, 348] on select "Select Role DESIGNER Designer" at bounding box center [876, 365] width 208 height 32
click at [1017, 366] on input "00:00" at bounding box center [1059, 367] width 125 height 32
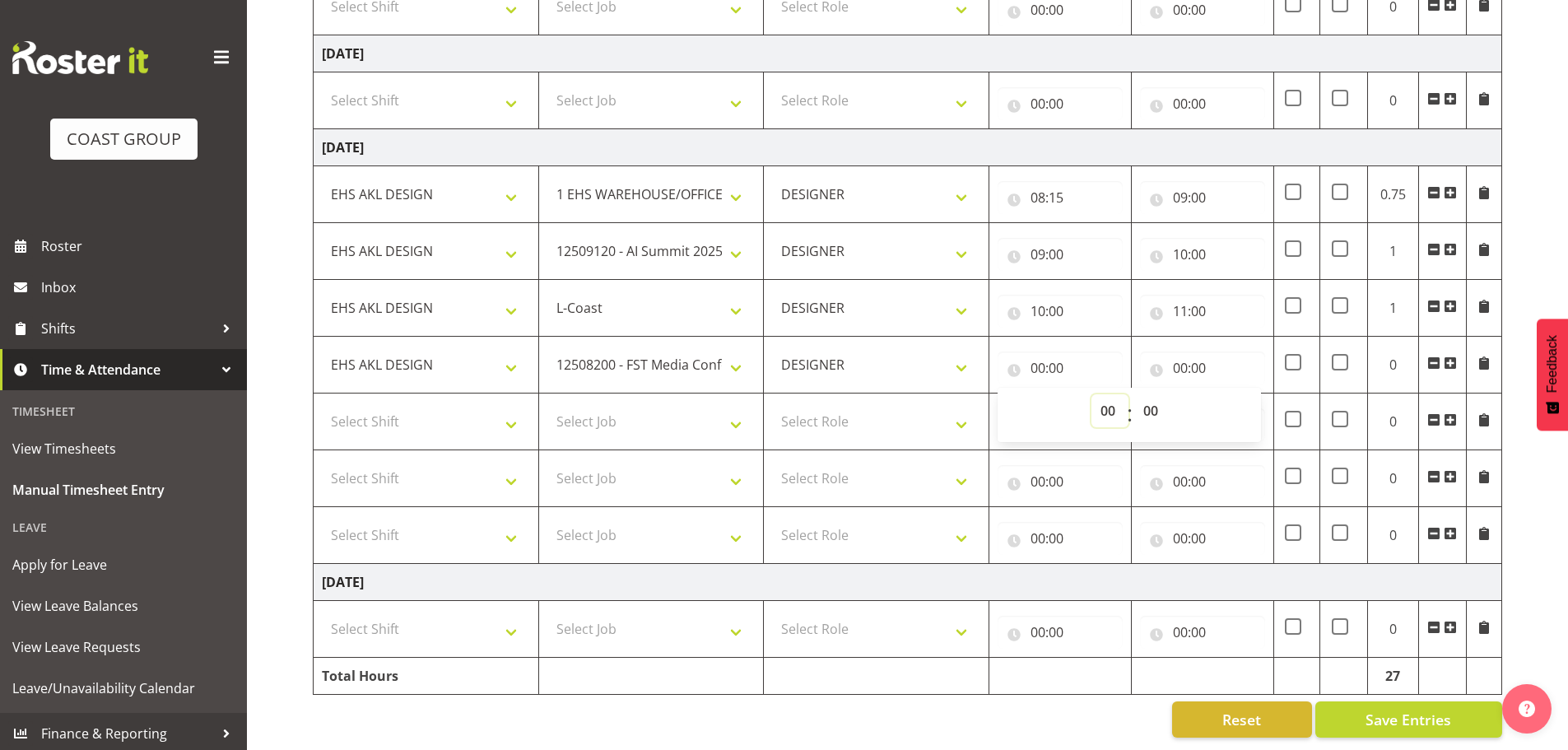
click at [1116, 397] on select "00 01 02 03 04 05 06 07 08 09 10 11 12 13 14 15 16 17 18 19 20 21 22 23" at bounding box center [1110, 410] width 37 height 32
select select "11"
click at [1092, 394] on select "00 01 02 03 04 05 06 07 08 09 10 11 12 13 14 15 16 17 18 19 20 21 22 23" at bounding box center [1110, 410] width 37 height 32
type input "11:00"
click at [1202, 351] on input "00:00" at bounding box center [1202, 367] width 125 height 32
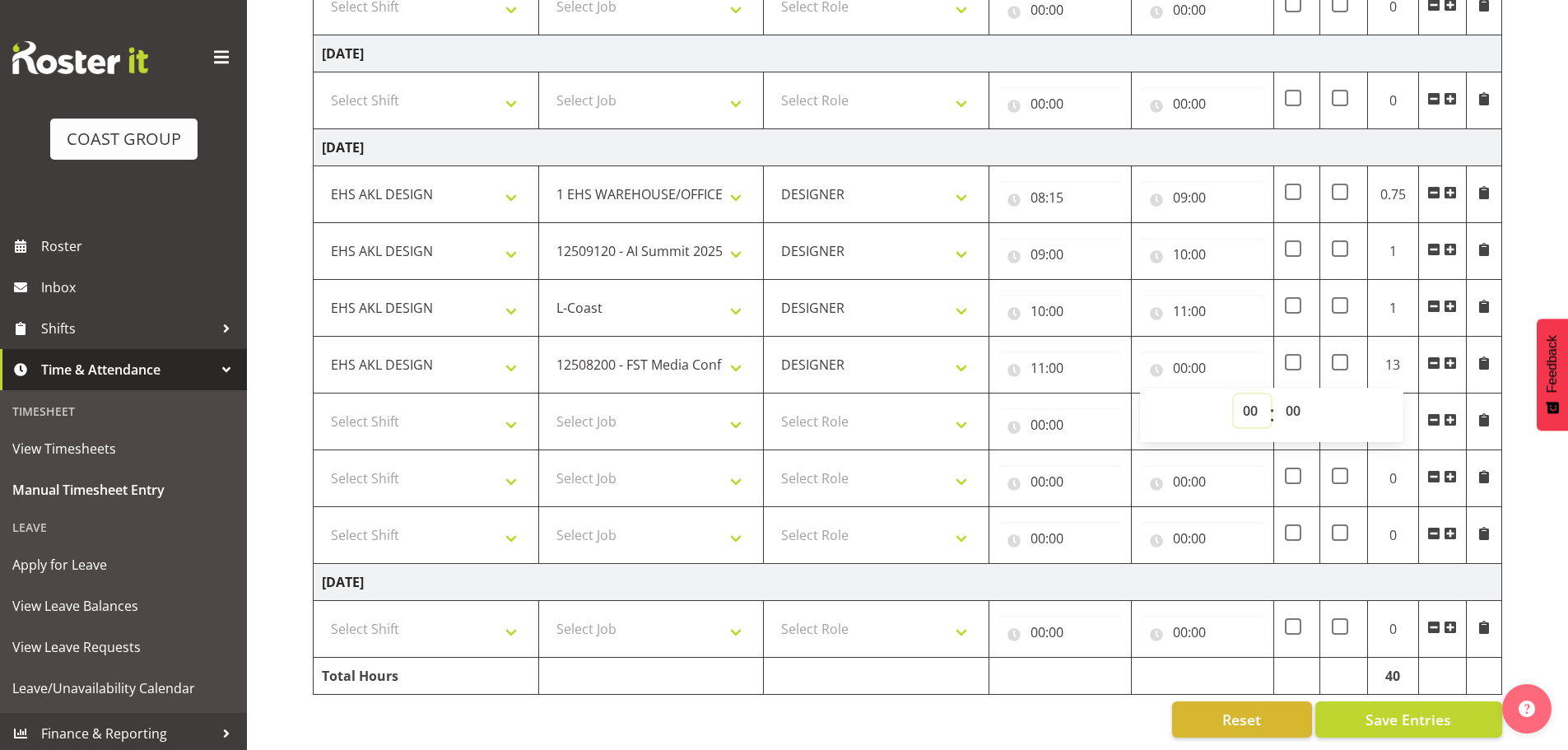
click at [1241, 394] on select "00 01 02 03 04 05 06 07 08 09 10 11 12 13 14 15 16 17 18 19 20 21 22 23" at bounding box center [1252, 410] width 37 height 32
select select "12"
click at [1234, 394] on select "00 01 02 03 04 05 06 07 08 09 10 11 12 13 14 15 16 17 18 19 20 21 22 23" at bounding box center [1252, 410] width 37 height 32
type input "12:00"
click at [460, 410] on select "Select Shift EHS AKL DESIGN" at bounding box center [426, 421] width 208 height 32
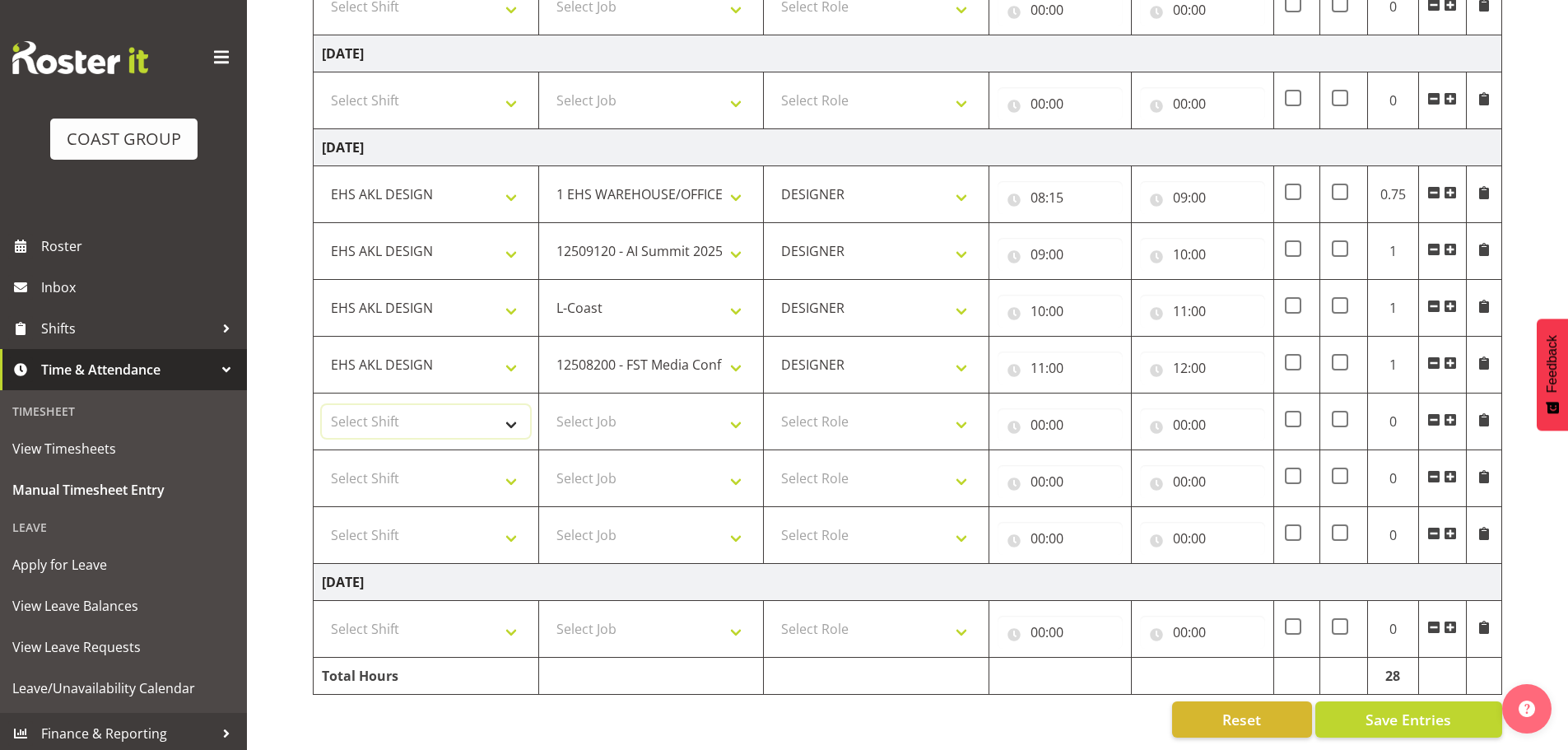
select select "1321"
click at [322, 405] on select "Select Shift EHS AKL DESIGN" at bounding box center [426, 421] width 208 height 32
click at [667, 422] on select "Select Job 1 Carlton Events 1 [PERSON_NAME][GEOGRAPHIC_DATA] 1 [PERSON_NAME][GE…" at bounding box center [652, 421] width 208 height 32
select select "8652"
click at [548, 405] on select "Select Job 1 Carlton Events 1 [PERSON_NAME][GEOGRAPHIC_DATA] 1 [PERSON_NAME][GE…" at bounding box center [652, 421] width 208 height 32
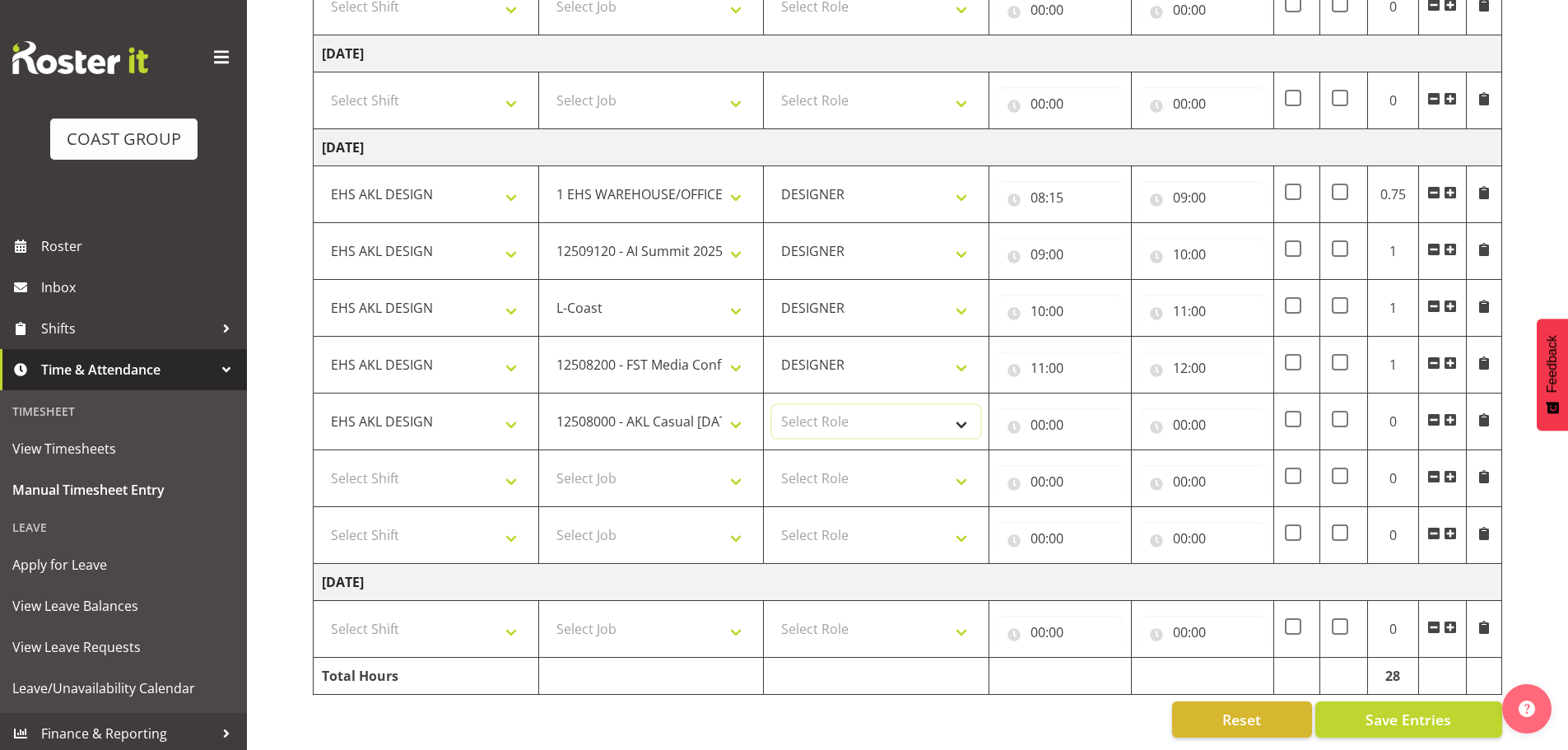
click at [841, 419] on select "Select Role DESIGNER Designer" at bounding box center [876, 421] width 208 height 32
select select "215"
click at [772, 405] on select "Select Role DESIGNER Designer" at bounding box center [876, 421] width 208 height 32
click at [1014, 411] on input "00:00" at bounding box center [1059, 425] width 125 height 32
click at [1107, 451] on select "00 01 02 03 04 05 06 07 08 09 10 11 12 13 14 15 16 17 18 19 20 21 22 23" at bounding box center [1110, 468] width 37 height 32
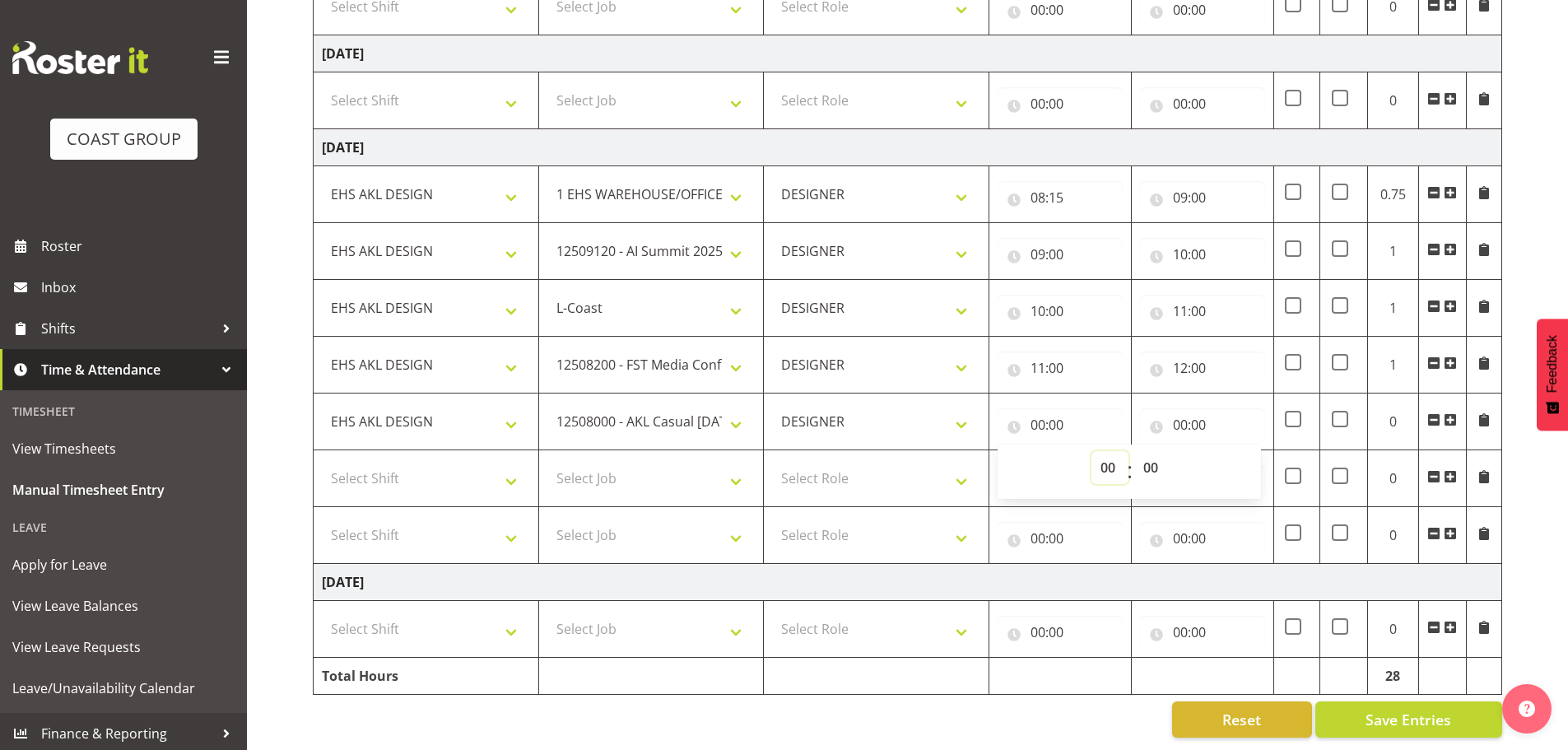
select select "12"
click at [1092, 451] on select "00 01 02 03 04 05 06 07 08 09 10 11 12 13 14 15 16 17 18 19 20 21 22 23" at bounding box center [1110, 468] width 37 height 32
type input "12:00"
click at [1209, 408] on input "00:00" at bounding box center [1202, 425] width 125 height 32
drag, startPoint x: 1242, startPoint y: 450, endPoint x: 1245, endPoint y: 439, distance: 11.4
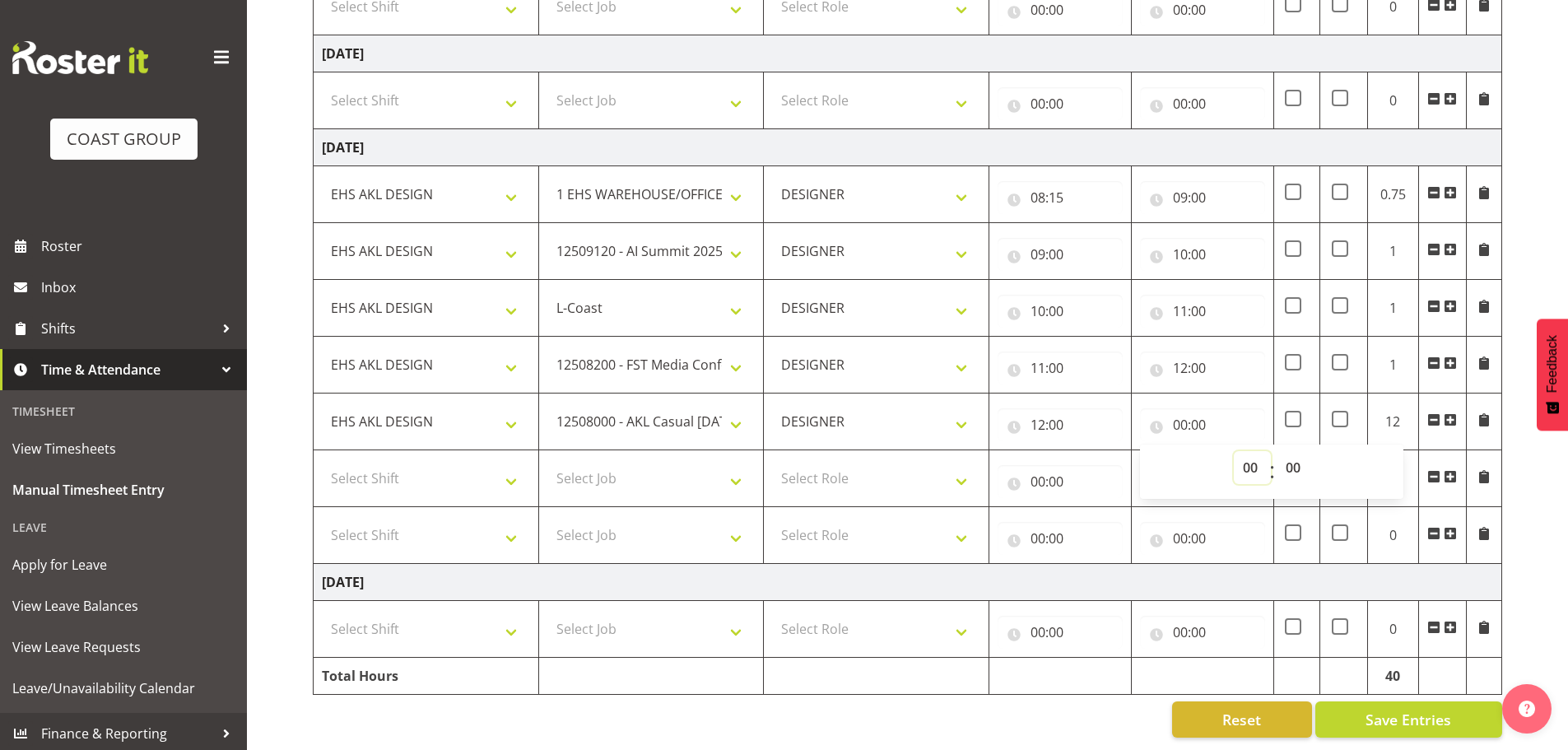
click at [1242, 451] on select "00 01 02 03 04 05 06 07 08 09 10 11 12 13 14 15 16 17 18 19 20 21 22 23" at bounding box center [1252, 468] width 37 height 32
select select "13"
click at [1234, 451] on select "00 01 02 03 04 05 06 07 08 09 10 11 12 13 14 15 16 17 18 19 20 21 22 23" at bounding box center [1252, 468] width 37 height 32
type input "13:00"
click at [414, 475] on select "Select Shift EHS AKL DESIGN" at bounding box center [426, 478] width 208 height 32
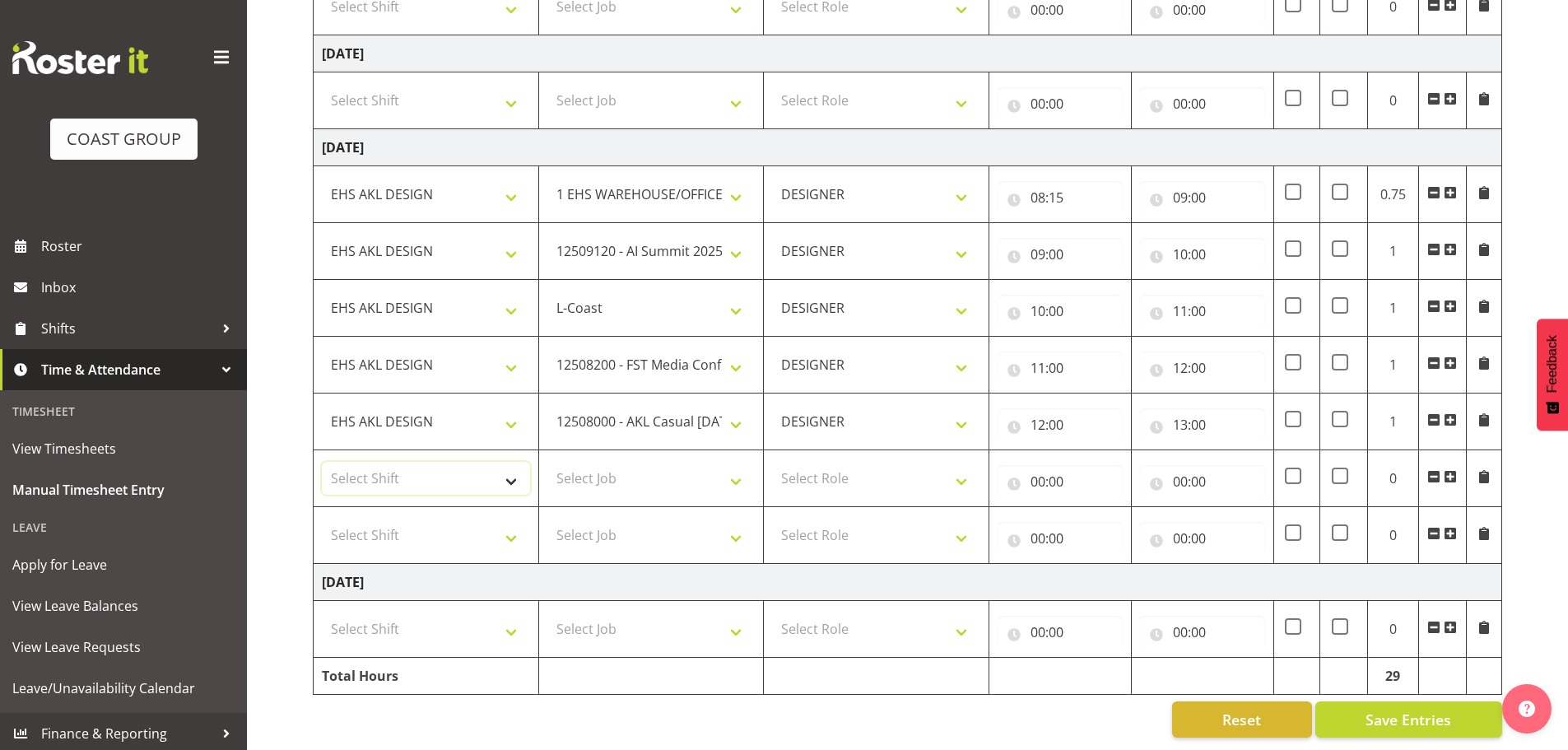
select select "1321"
click at [322, 462] on select "Select Shift EHS AKL DESIGN" at bounding box center [426, 478] width 208 height 32
click at [610, 464] on select "Select Job 1 Carlton Events 1 [PERSON_NAME][GEOGRAPHIC_DATA] 1 [PERSON_NAME][GE…" at bounding box center [652, 478] width 208 height 32
select select "8652"
click at [548, 462] on select "Select Job 1 Carlton Events 1 [PERSON_NAME][GEOGRAPHIC_DATA] 1 [PERSON_NAME][GE…" at bounding box center [652, 478] width 208 height 32
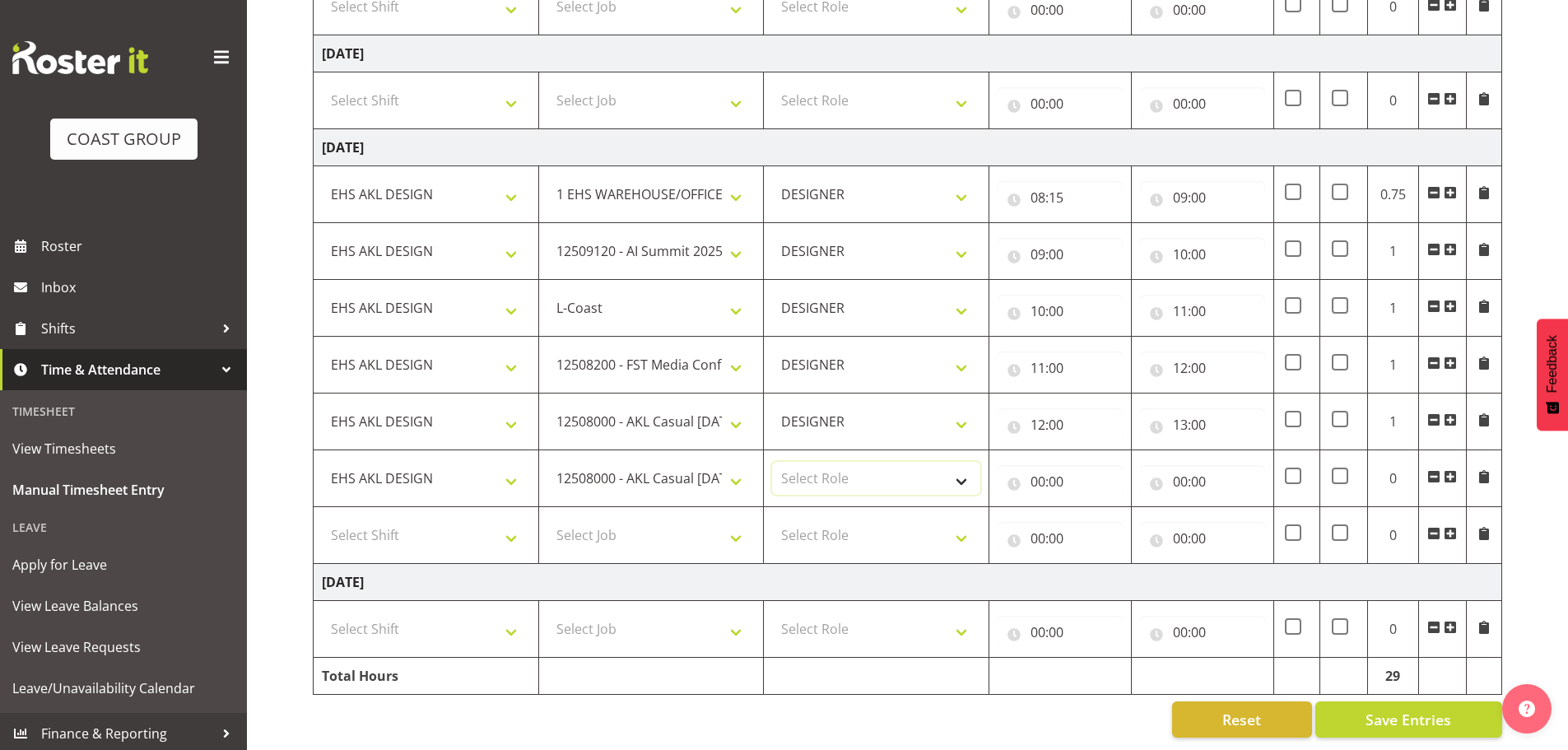
click at [834, 462] on select "Select Role DESIGNER Designer" at bounding box center [876, 478] width 208 height 32
select select "215"
click at [772, 462] on select "Select Role DESIGNER Designer" at bounding box center [876, 478] width 208 height 32
click at [884, 487] on td "DESIGNER Designer" at bounding box center [876, 479] width 225 height 57
click at [1066, 468] on input "00:00" at bounding box center [1059, 481] width 125 height 32
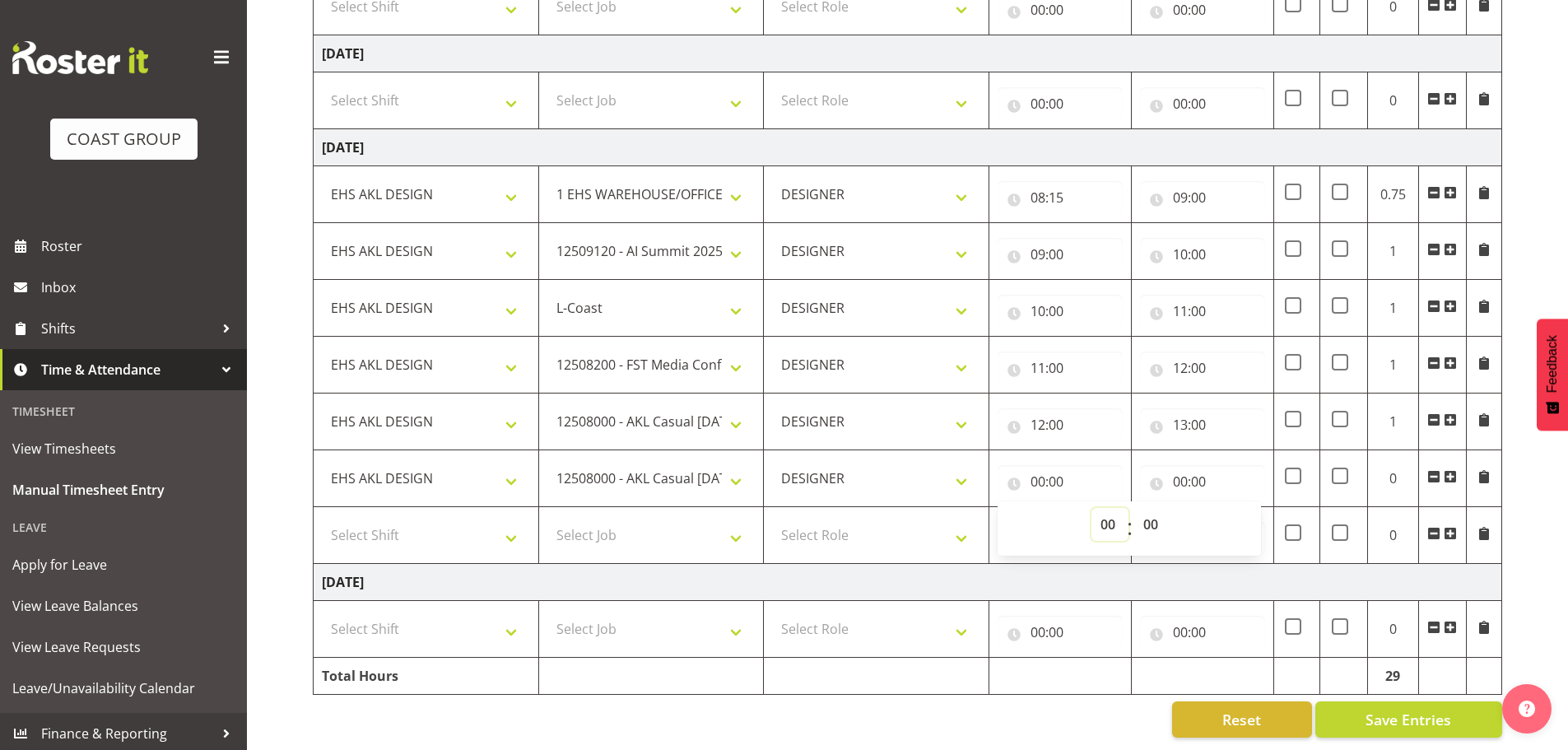
click at [1098, 508] on select "00 01 02 03 04 05 06 07 08 09 10 11 12 13 14 15 16 17 18 19 20 21 22 23" at bounding box center [1110, 524] width 37 height 32
select select "13"
click at [1092, 508] on select "00 01 02 03 04 05 06 07 08 09 10 11 12 13 14 15 16 17 18 19 20 21 22 23" at bounding box center [1110, 524] width 37 height 32
type input "13:00"
click at [1202, 465] on input "00:00" at bounding box center [1202, 481] width 125 height 32
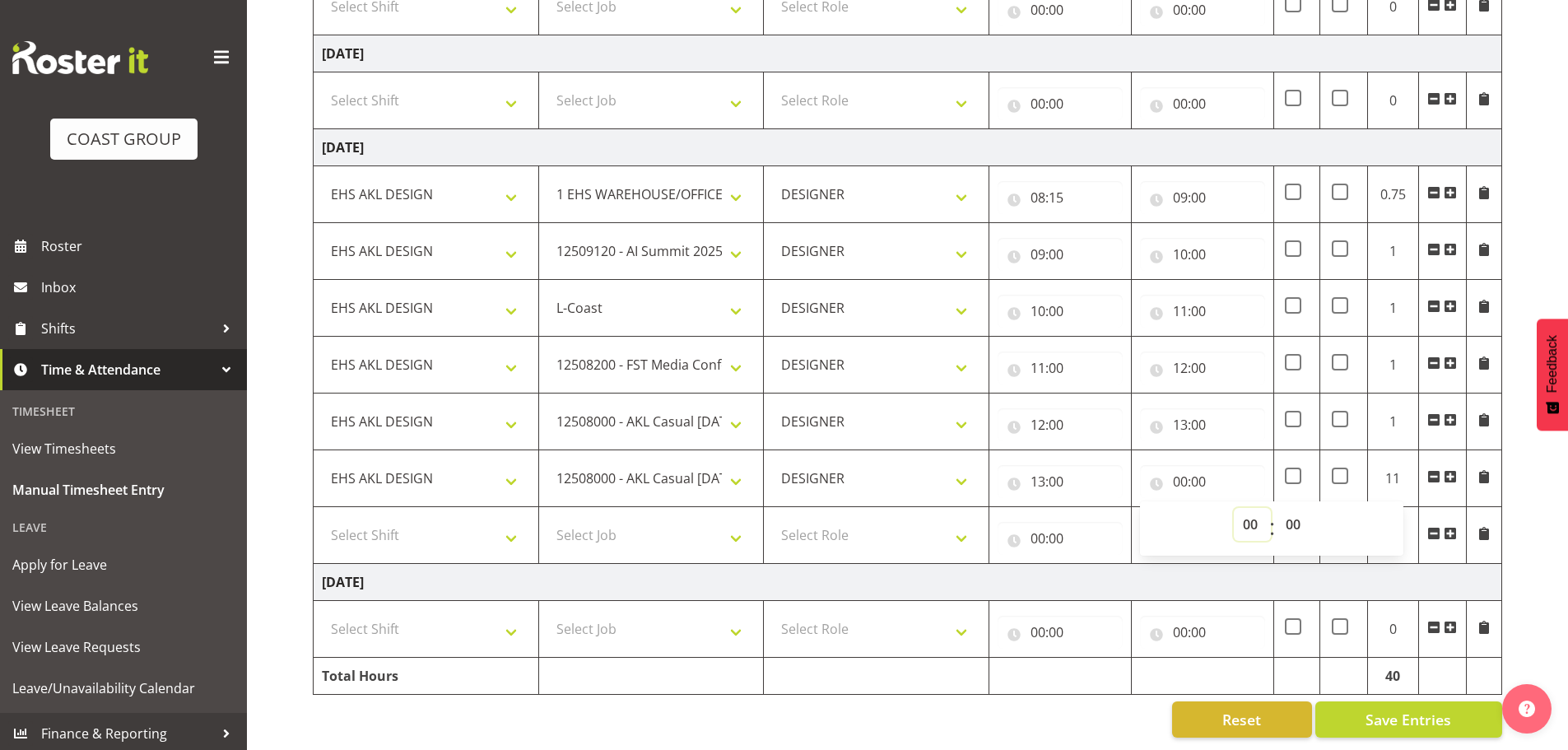
click at [1249, 508] on select "00 01 02 03 04 05 06 07 08 09 10 11 12 13 14 15 16 17 18 19 20 21 22 23" at bounding box center [1252, 524] width 37 height 32
select select "16"
click at [1234, 508] on select "00 01 02 03 04 05 06 07 08 09 10 11 12 13 14 15 16 17 18 19 20 21 22 23" at bounding box center [1252, 524] width 37 height 32
type input "16:00"
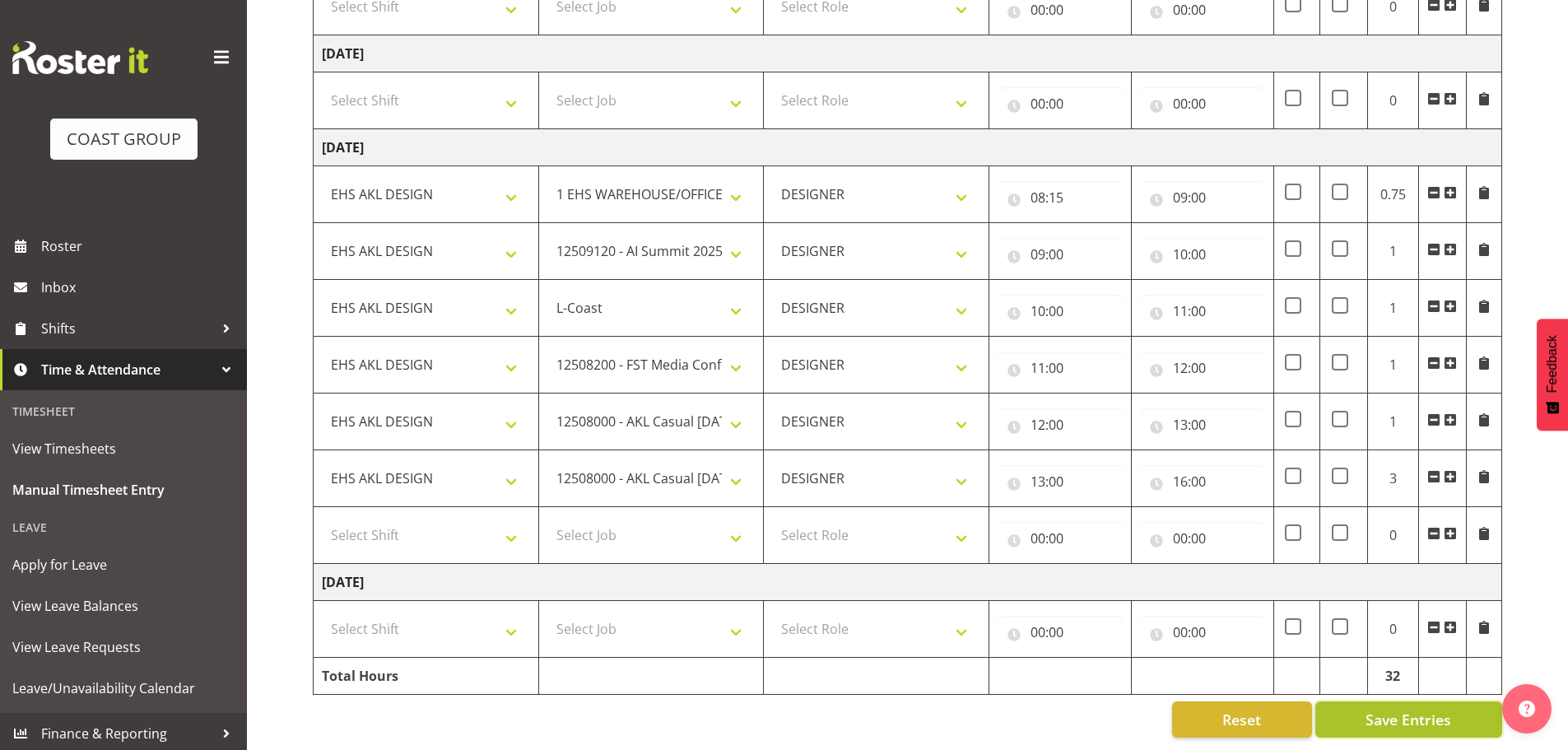
click at [1452, 703] on button "Save Entries" at bounding box center [1409, 719] width 187 height 36
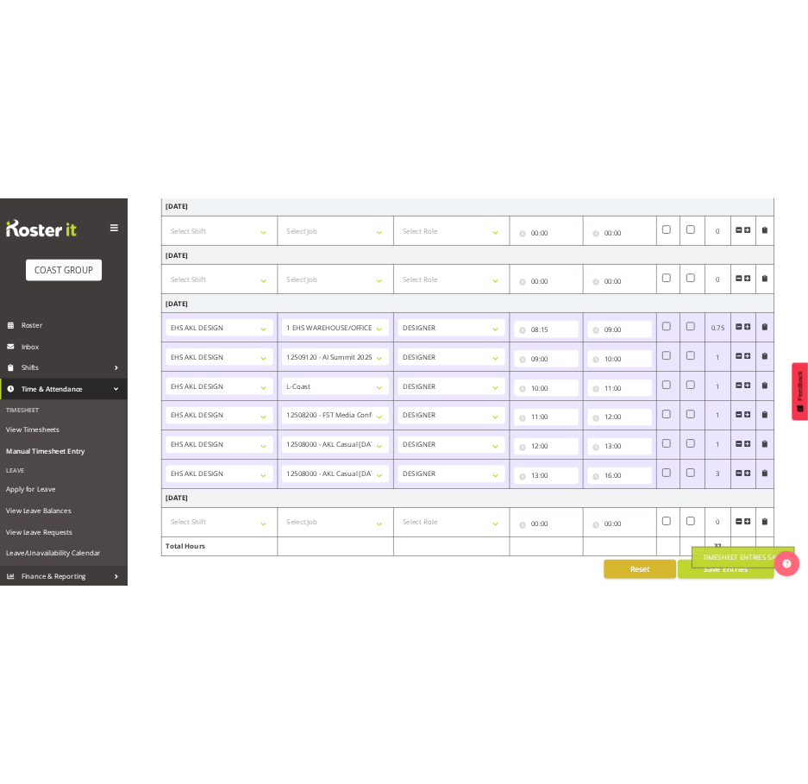
scroll to position [1475, 0]
